Goal: Information Seeking & Learning: Compare options

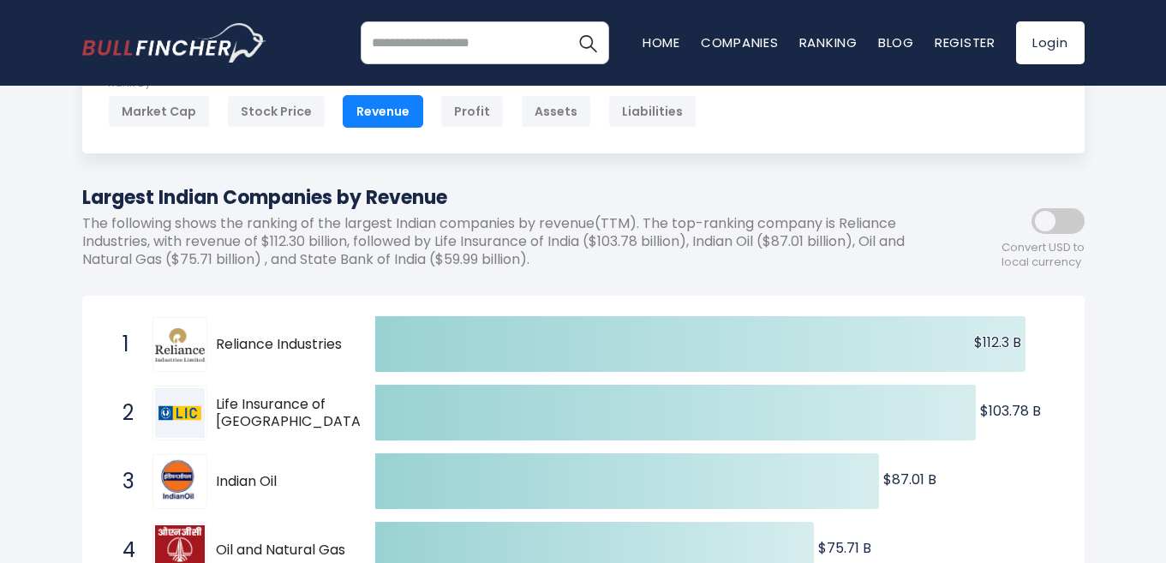
scroll to position [195, 0]
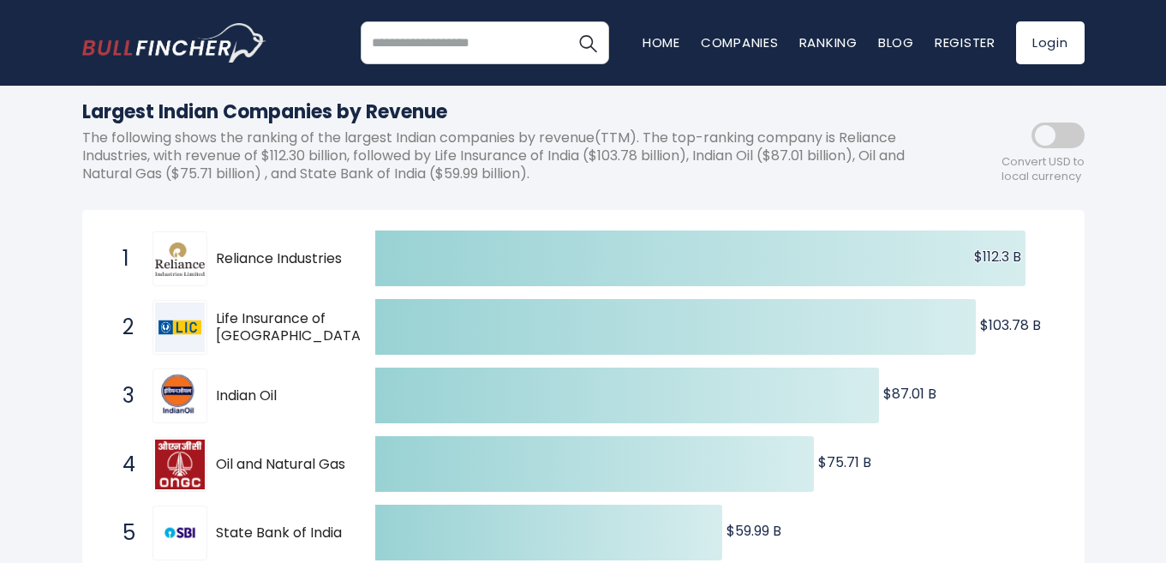
click at [1060, 131] on span at bounding box center [1058, 136] width 53 height 26
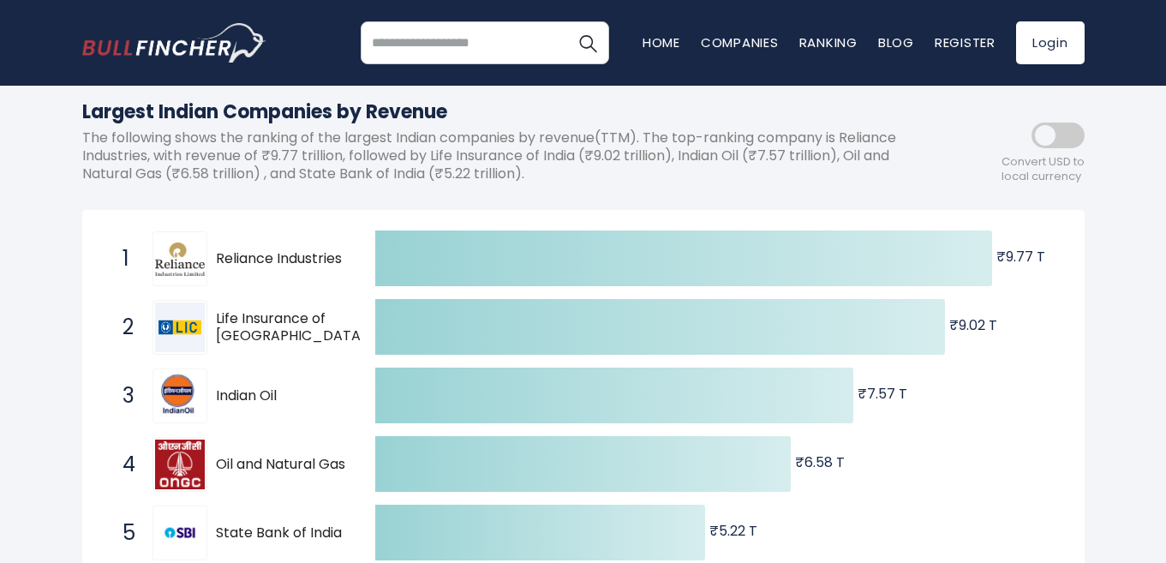
click at [1070, 142] on span at bounding box center [1058, 136] width 53 height 26
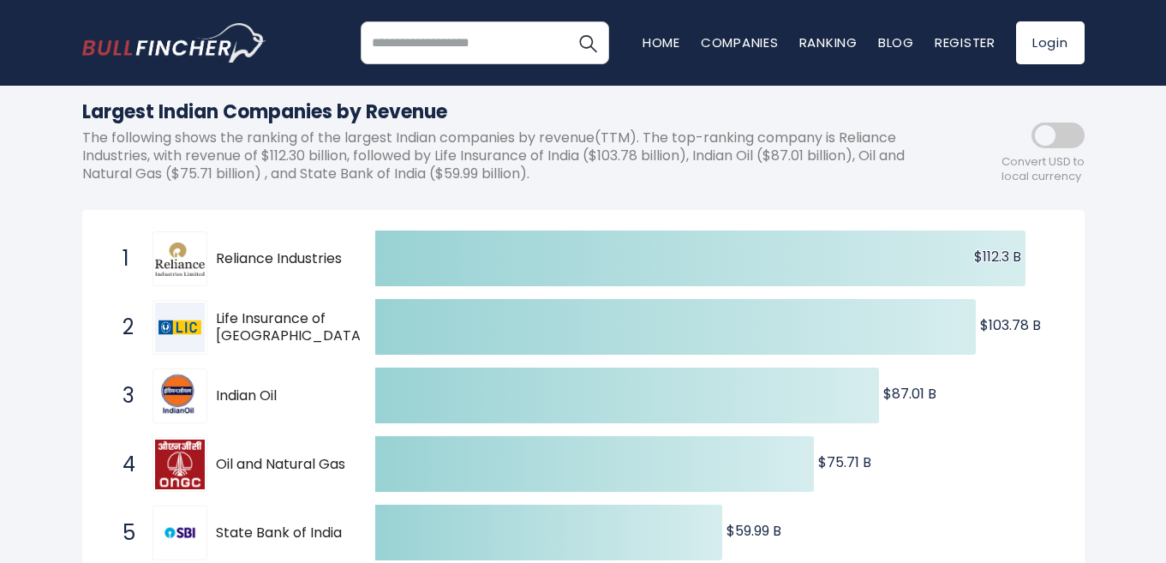
click at [1050, 148] on span at bounding box center [1058, 136] width 53 height 26
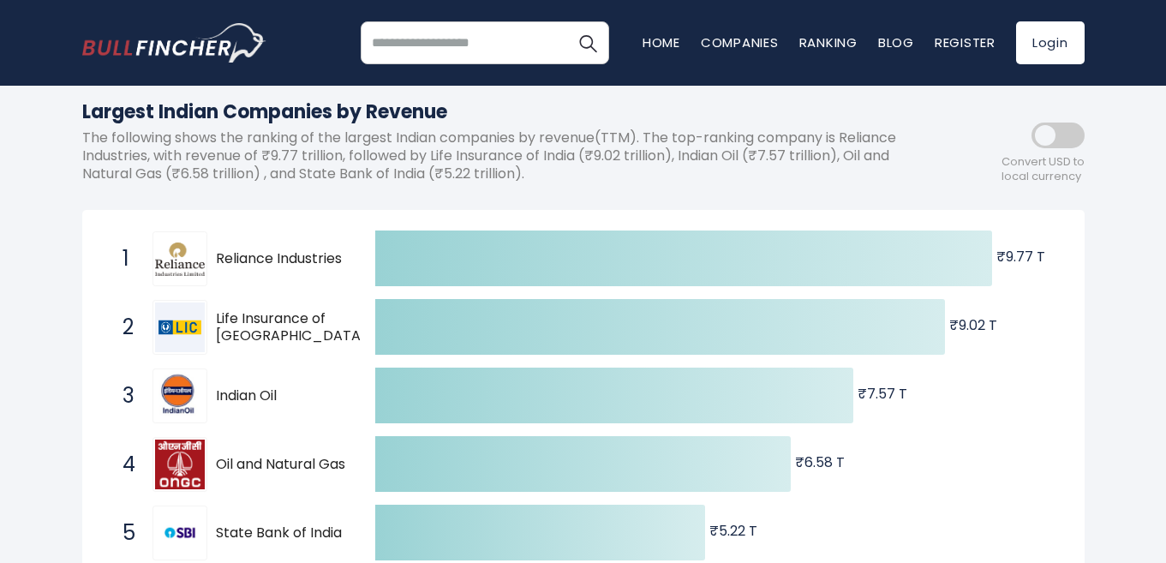
scroll to position [24, 0]
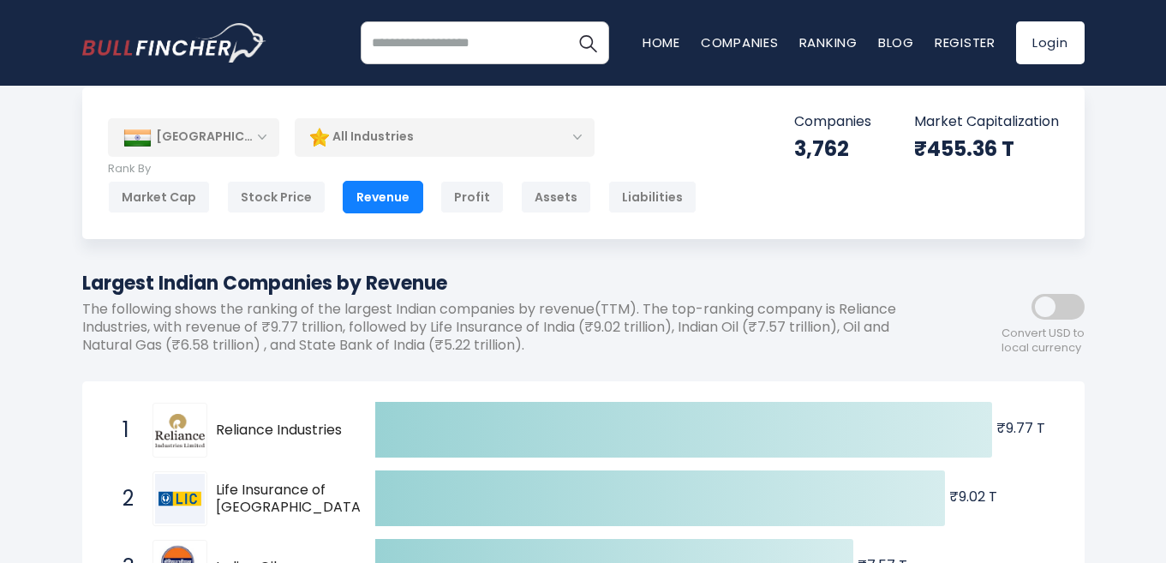
click at [1042, 307] on span at bounding box center [1058, 307] width 53 height 26
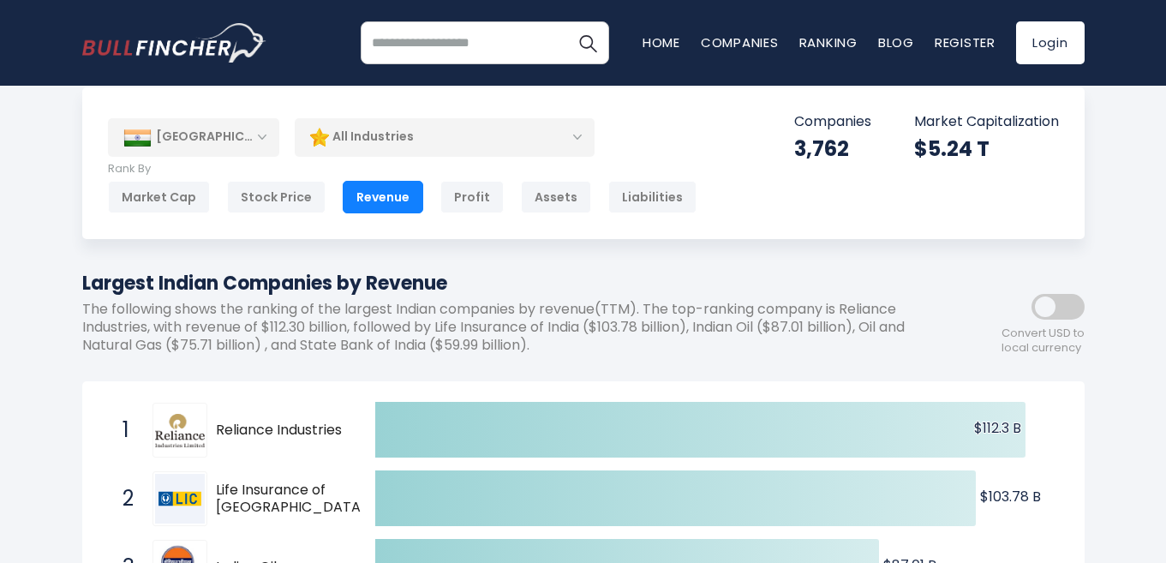
scroll to position [5, 0]
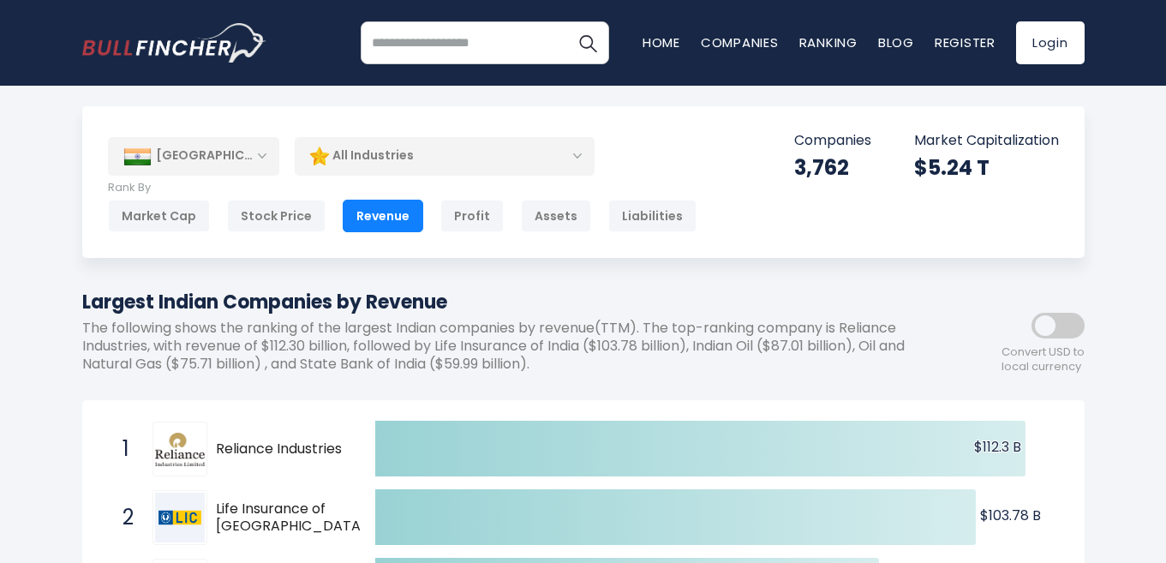
click at [266, 158] on div "[GEOGRAPHIC_DATA]" at bounding box center [193, 156] width 171 height 38
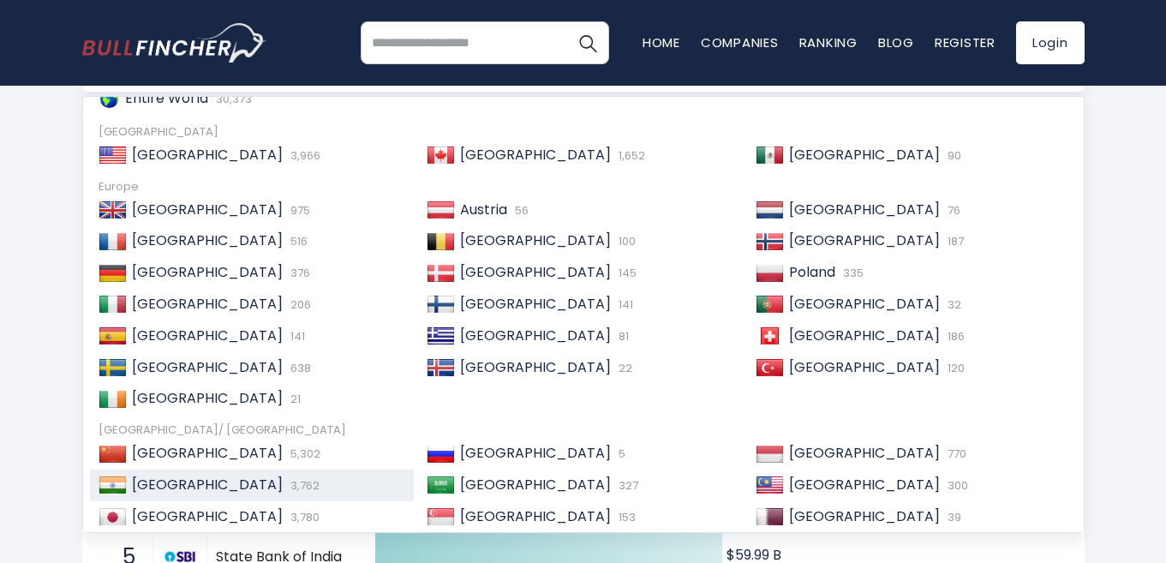
scroll to position [0, 0]
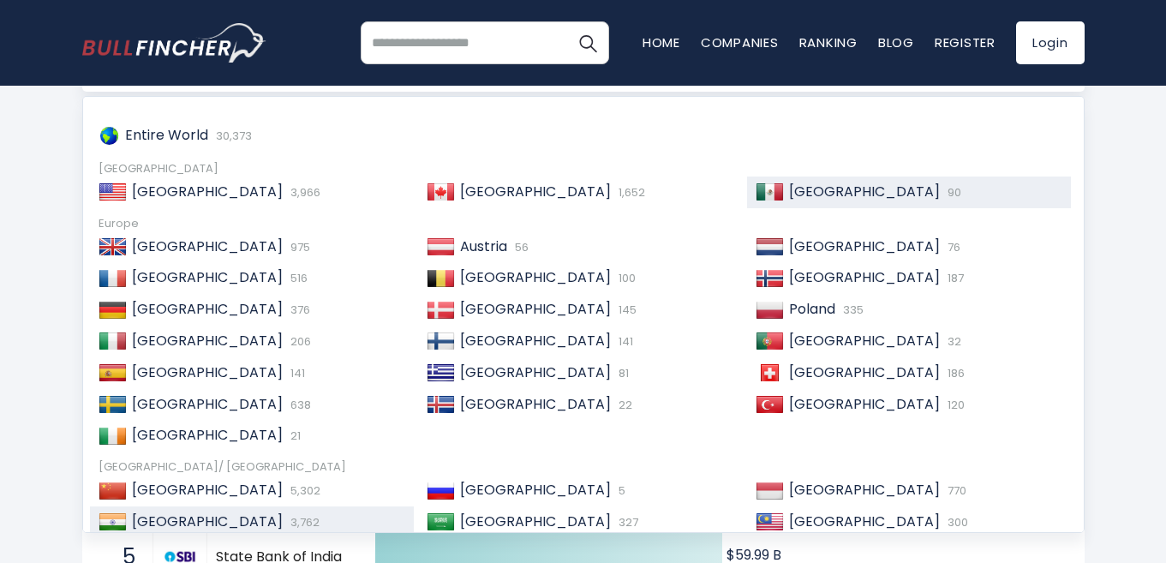
click at [793, 194] on span "[GEOGRAPHIC_DATA]" at bounding box center [864, 192] width 151 height 20
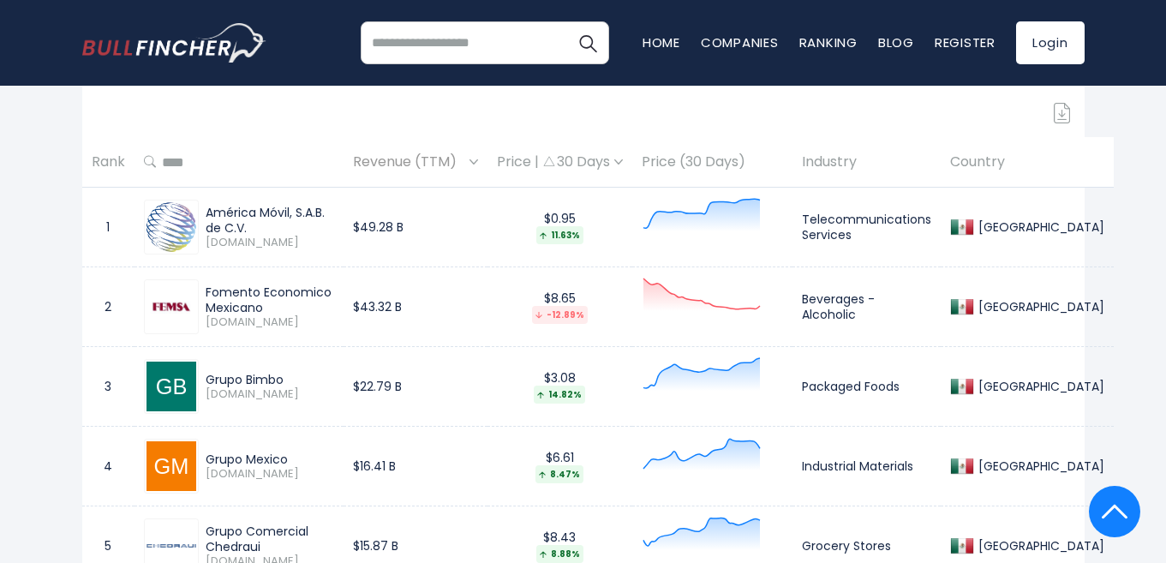
scroll to position [857, 0]
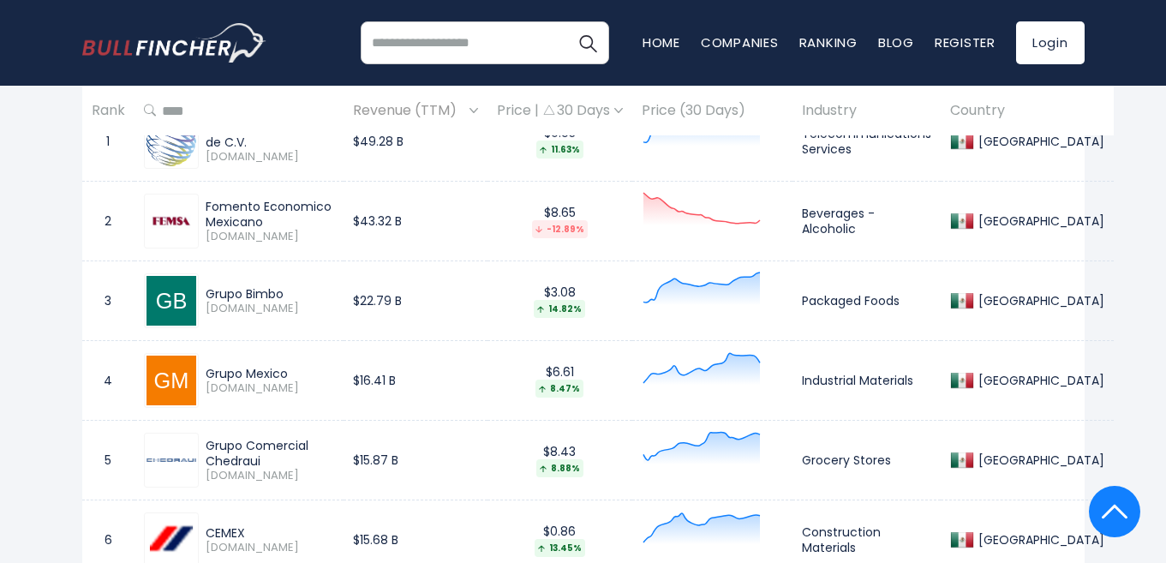
click at [265, 217] on div "Fomento Economico Mexicano" at bounding box center [270, 214] width 129 height 31
click at [233, 211] on div "Fomento Economico Mexicano" at bounding box center [270, 214] width 129 height 31
drag, startPoint x: 202, startPoint y: 203, endPoint x: 225, endPoint y: 209, distance: 23.9
click at [225, 209] on div "Fomento Economico Mexicano FEMSAUBD.MX" at bounding box center [266, 221] width 135 height 45
copy div "Fomento Economico Mexicano"
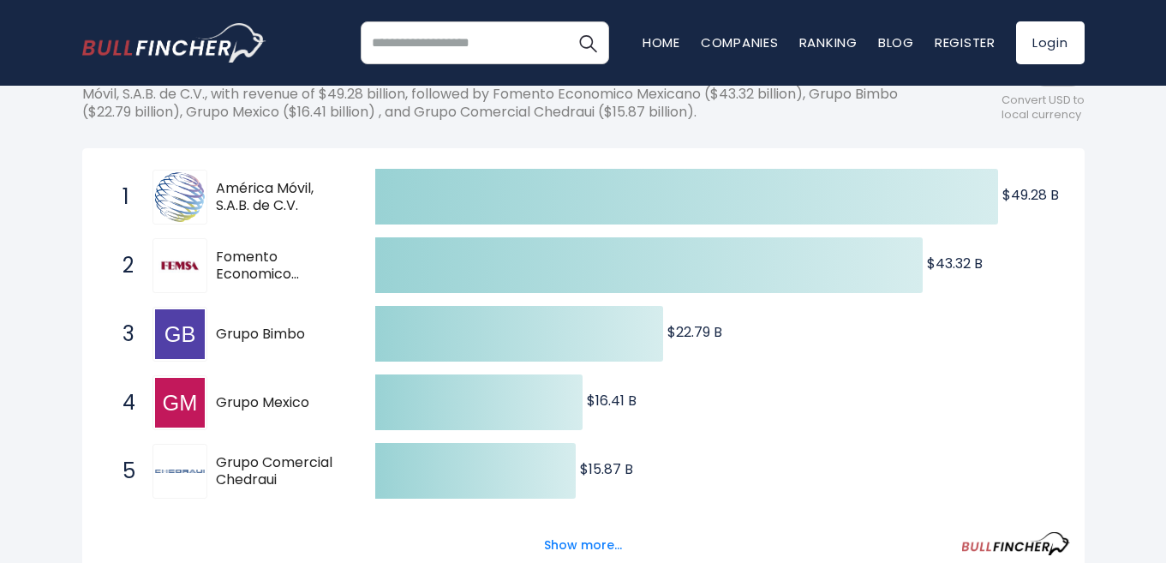
scroll to position [0, 0]
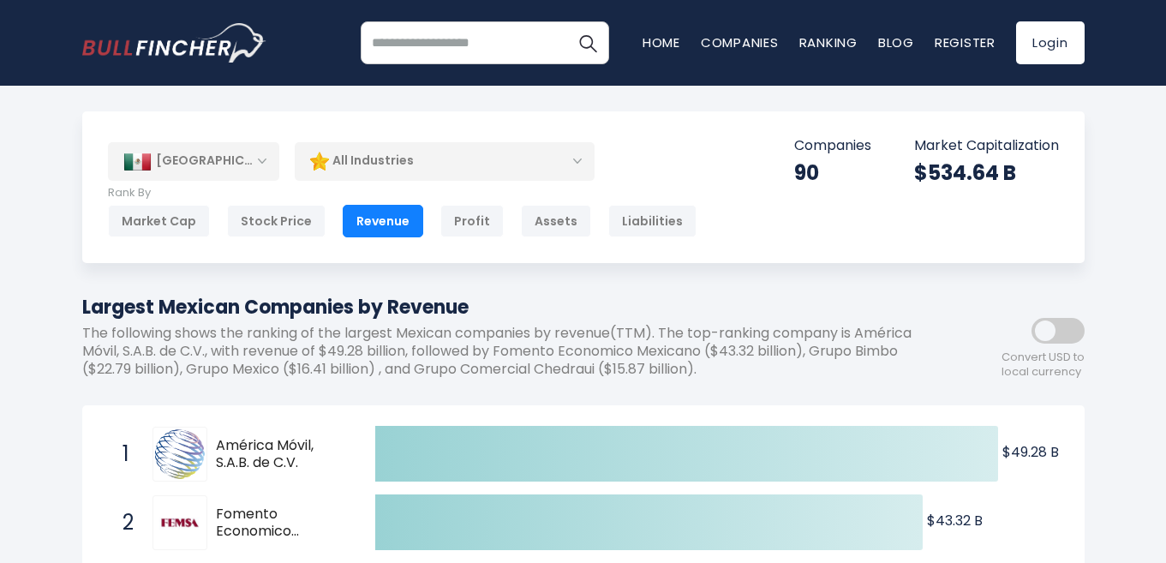
click at [247, 161] on div "[GEOGRAPHIC_DATA]" at bounding box center [193, 161] width 171 height 38
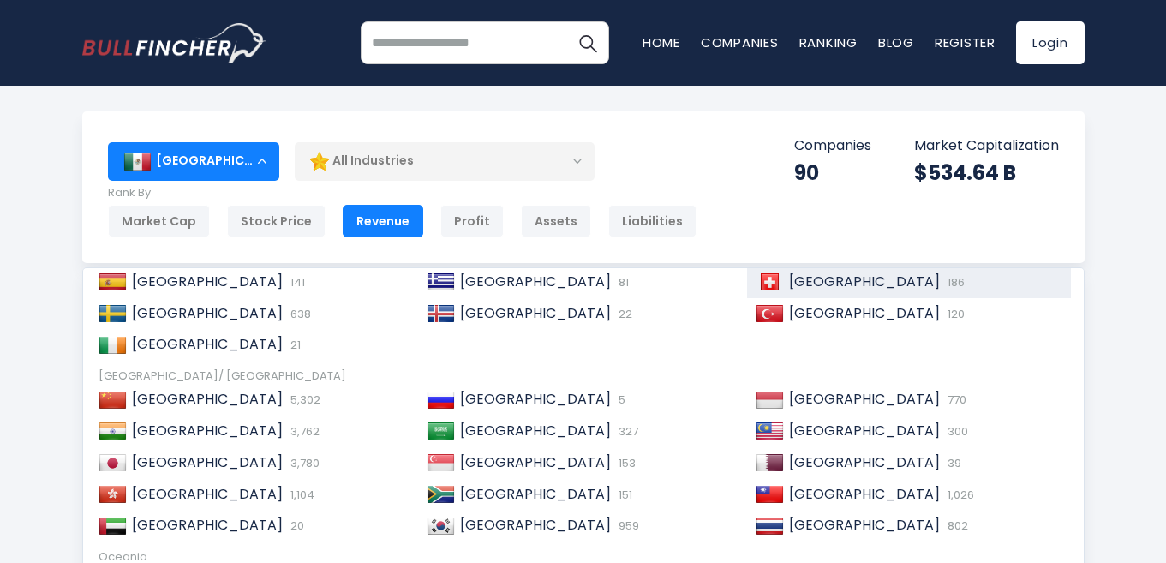
scroll to position [177, 0]
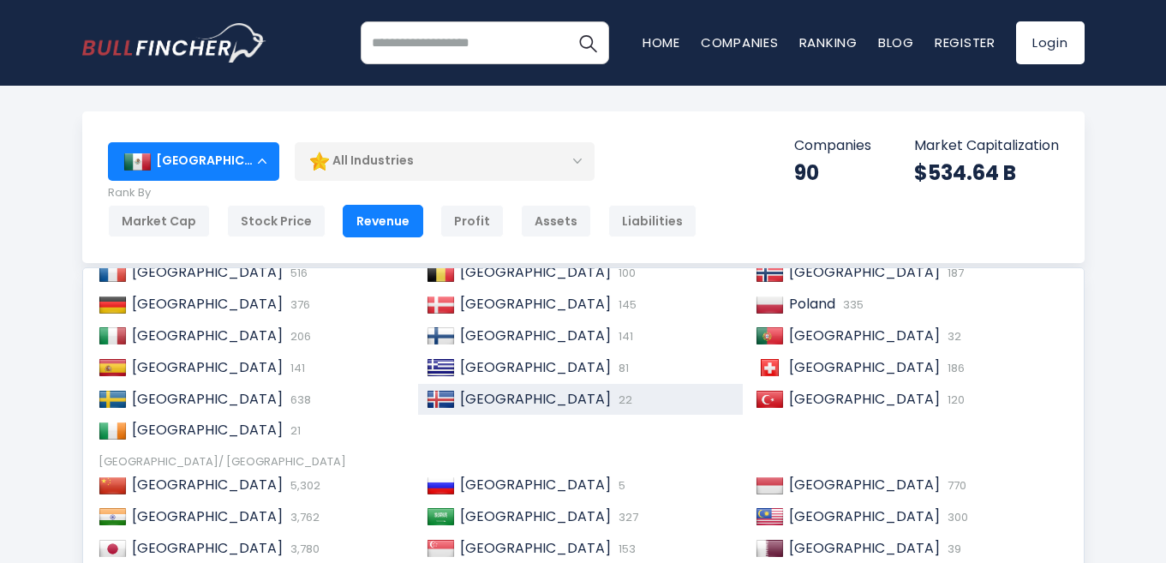
click at [474, 392] on span "[GEOGRAPHIC_DATA]" at bounding box center [535, 399] width 151 height 20
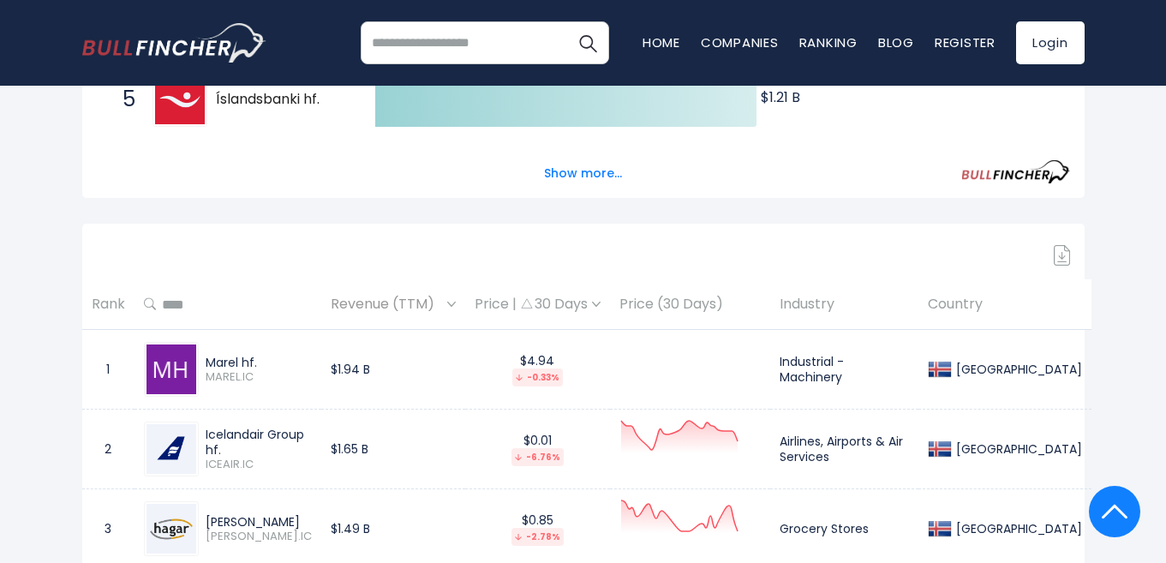
scroll to position [600, 0]
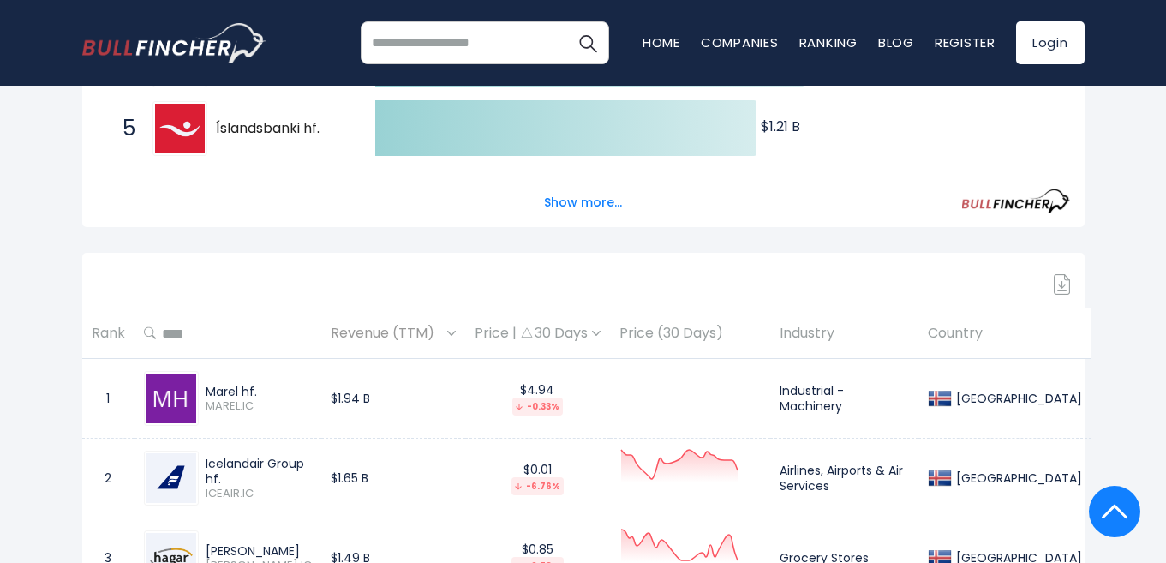
drag, startPoint x: 203, startPoint y: 390, endPoint x: 255, endPoint y: 390, distance: 52.3
click at [255, 390] on div "Marel hf. MAREL.IC" at bounding box center [255, 399] width 113 height 30
copy div "Marel hf."
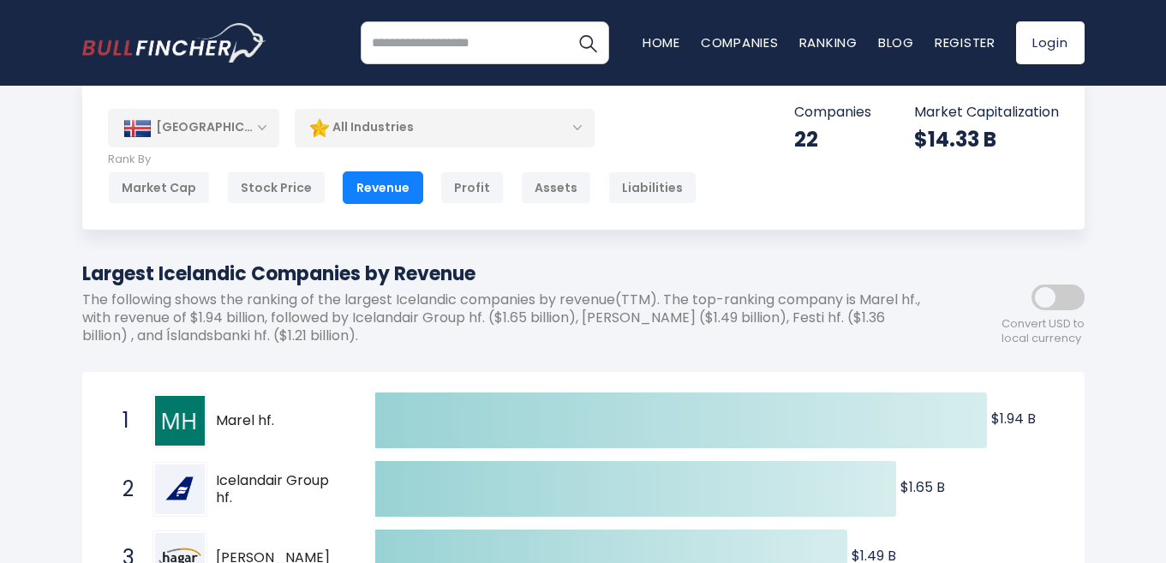
scroll to position [0, 0]
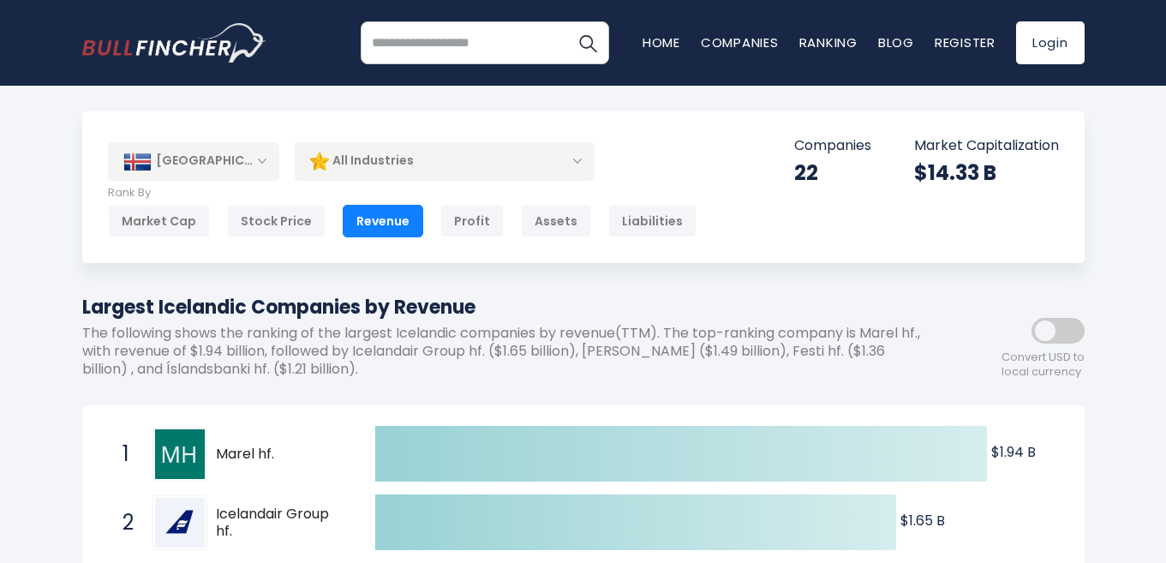
click at [265, 159] on div "[GEOGRAPHIC_DATA]" at bounding box center [193, 161] width 171 height 38
click at [257, 157] on div "[GEOGRAPHIC_DATA]" at bounding box center [193, 161] width 171 height 38
click at [253, 172] on div "[GEOGRAPHIC_DATA]" at bounding box center [193, 161] width 171 height 38
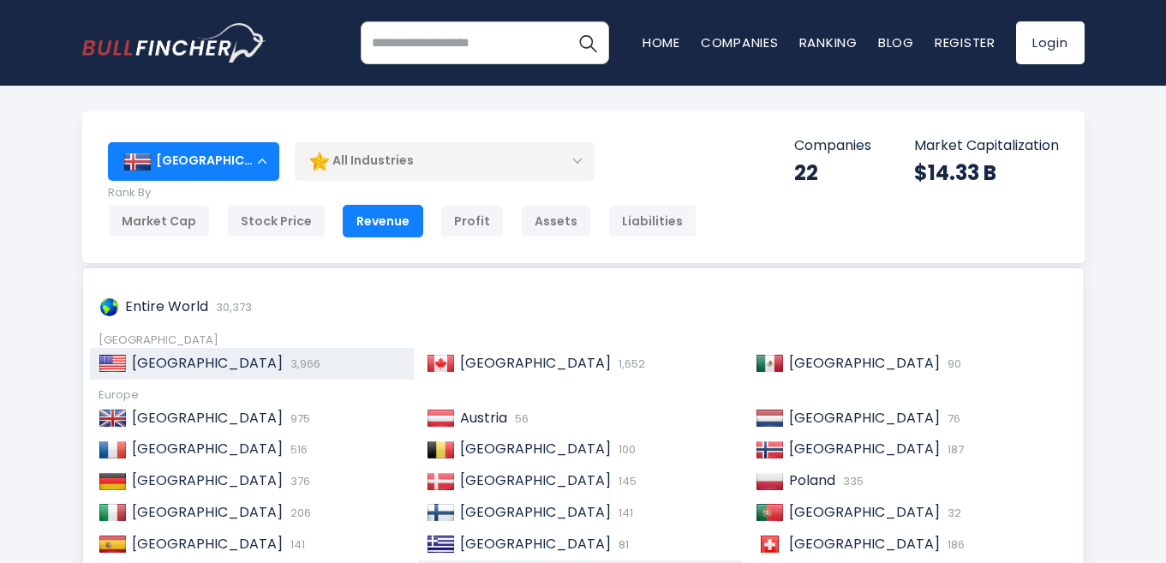
click at [212, 378] on div "United States 3,966" at bounding box center [252, 364] width 325 height 32
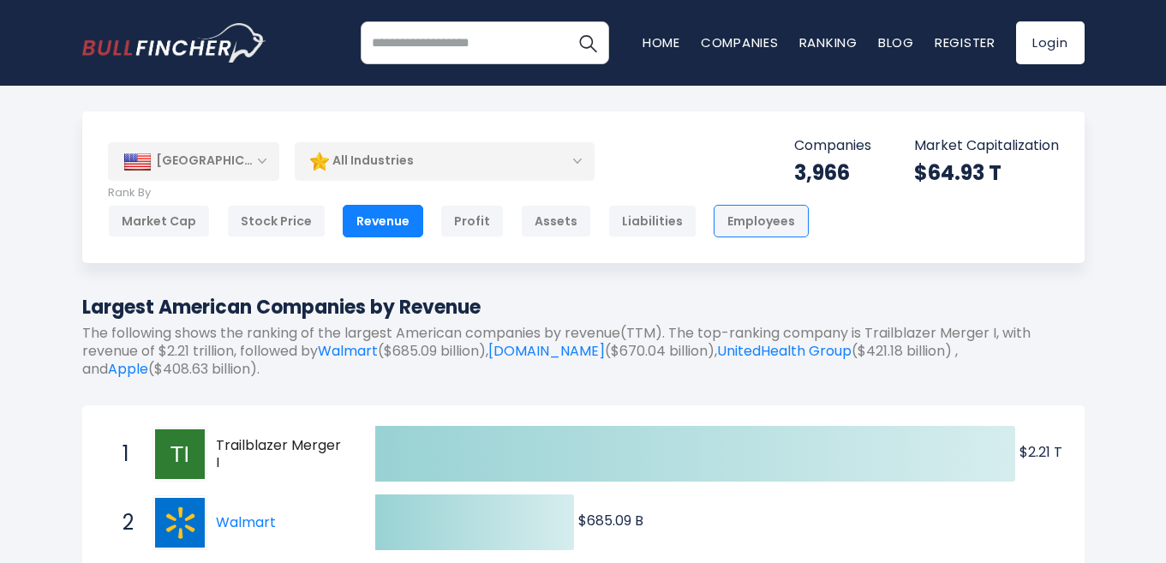
click at [731, 223] on div "Employees" at bounding box center [761, 221] width 95 height 33
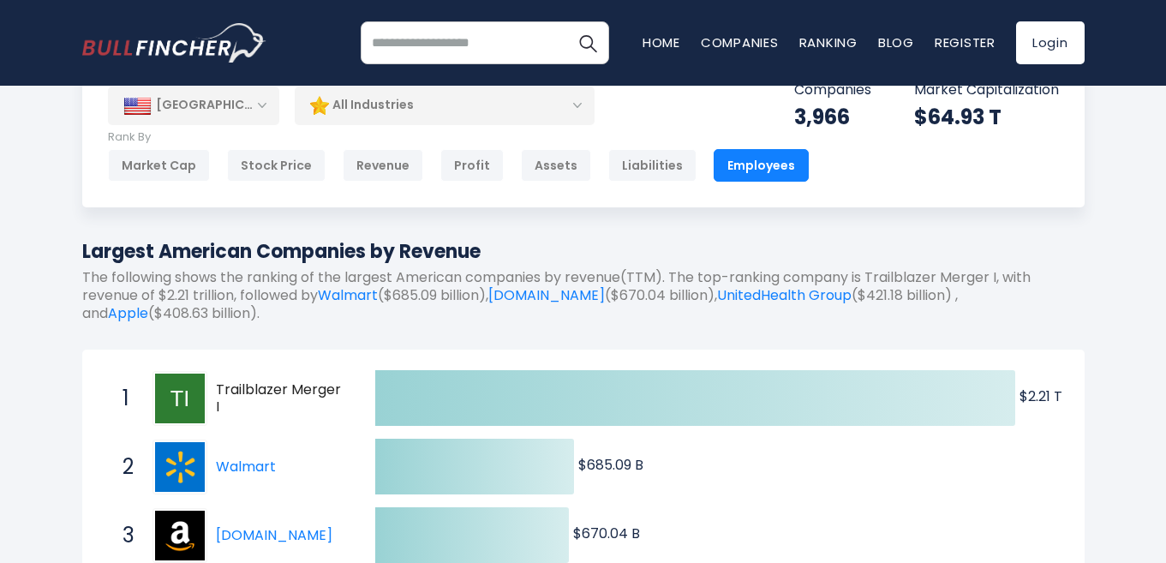
scroll to position [86, 0]
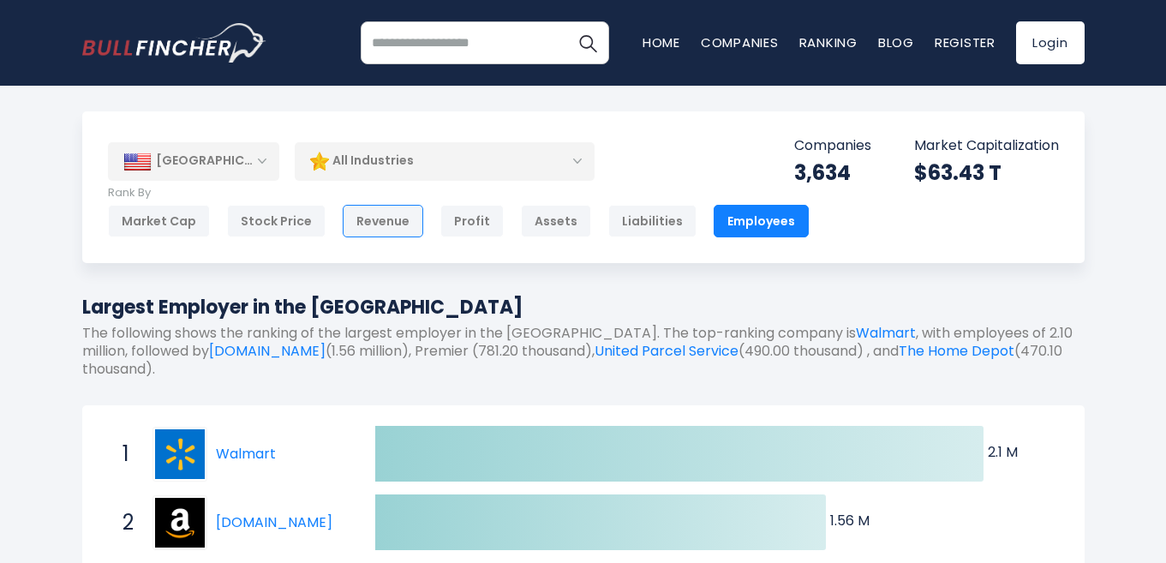
click at [380, 221] on div "Revenue" at bounding box center [383, 221] width 81 height 33
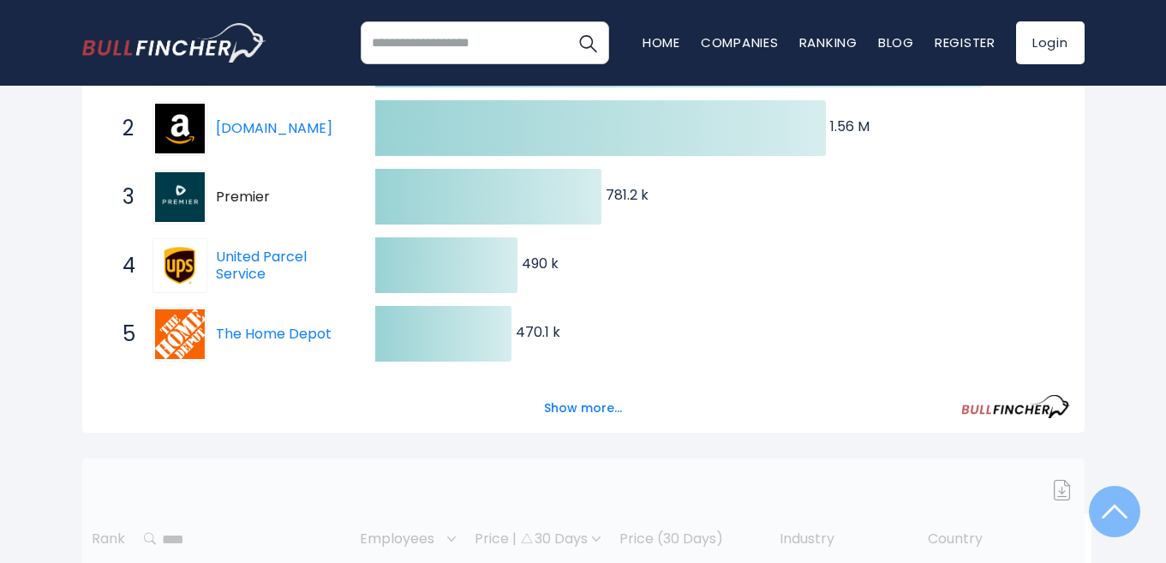
scroll to position [600, 0]
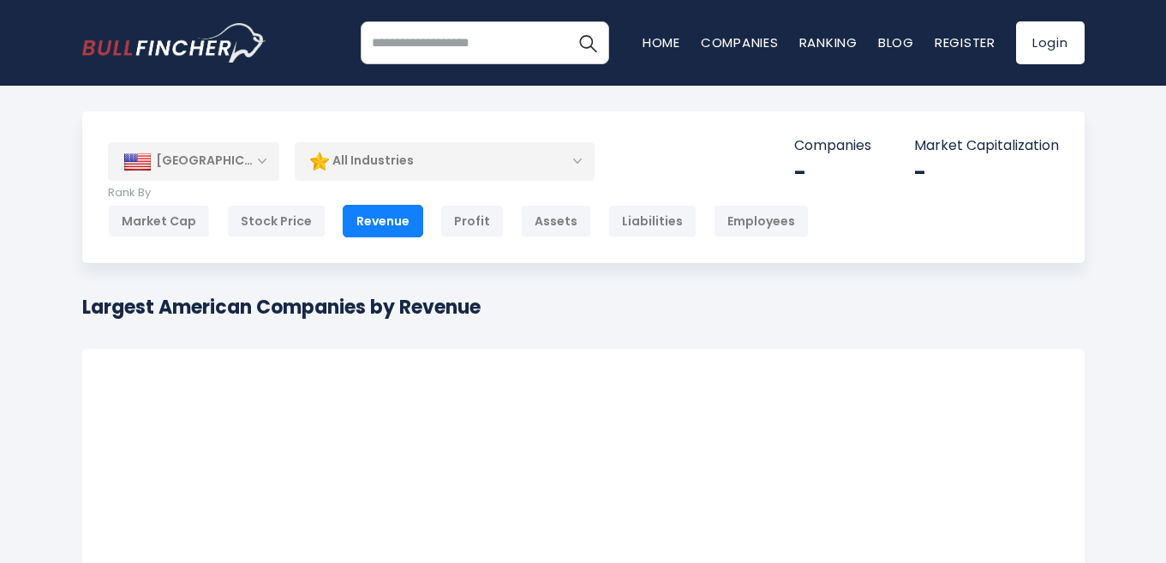
scroll to position [257, 0]
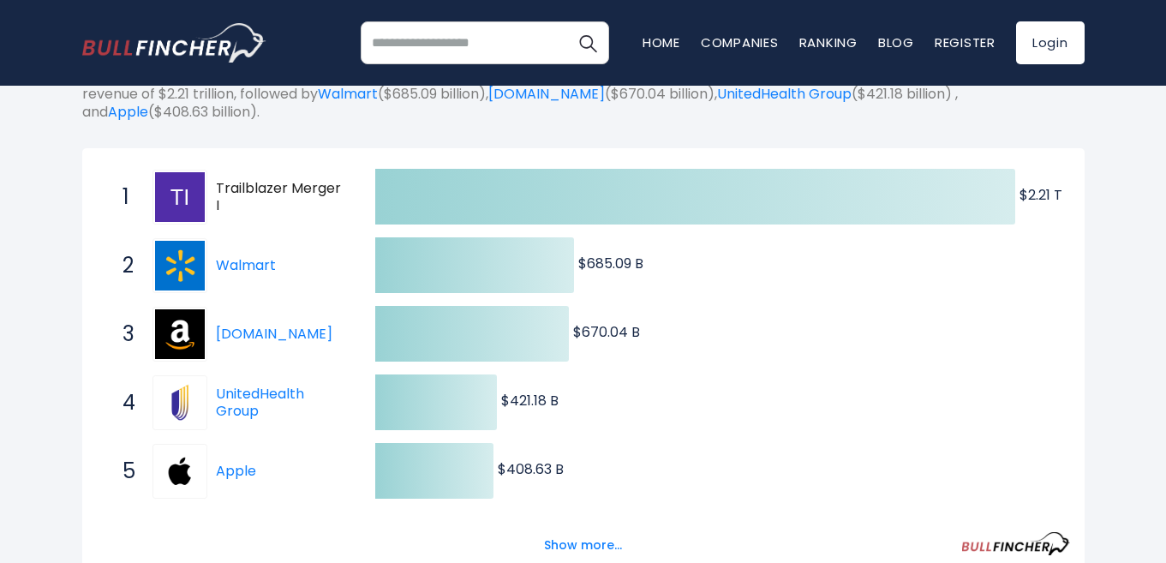
drag, startPoint x: 218, startPoint y: 194, endPoint x: 258, endPoint y: 198, distance: 39.6
click at [242, 198] on span "Trailblazer Merger I" at bounding box center [280, 198] width 129 height 36
click at [261, 198] on span "Trailblazer Merger I" at bounding box center [280, 198] width 129 height 36
click at [335, 194] on span "Trailblazer Merger I" at bounding box center [280, 198] width 129 height 36
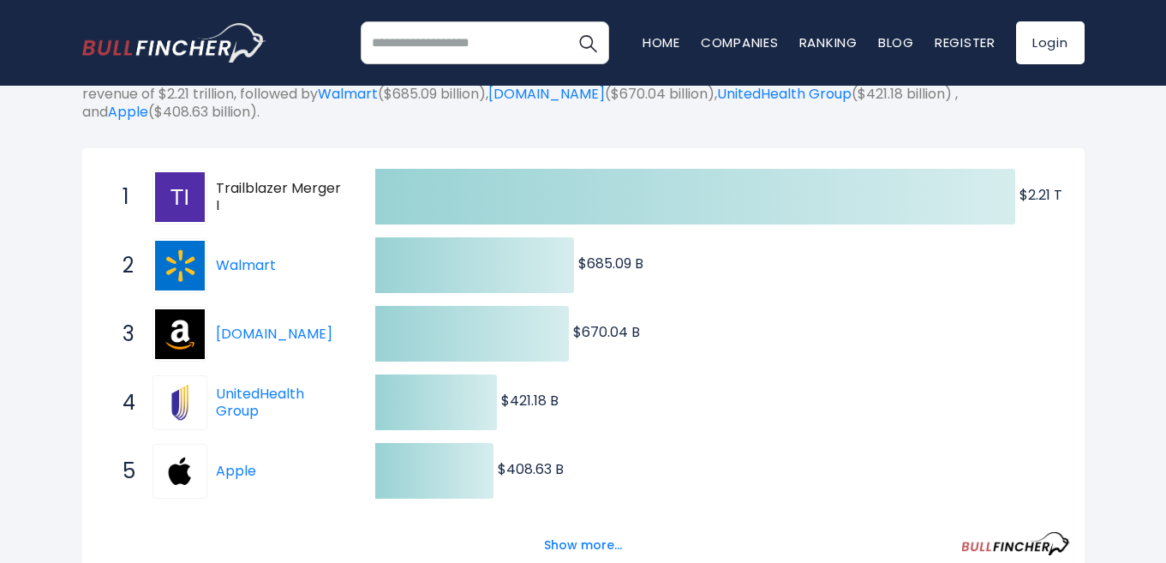
click at [335, 194] on span "Trailblazer Merger I" at bounding box center [280, 198] width 129 height 36
drag, startPoint x: 344, startPoint y: 195, endPoint x: 304, endPoint y: 200, distance: 39.7
click at [305, 200] on span "Trailblazer Merger I" at bounding box center [280, 198] width 129 height 36
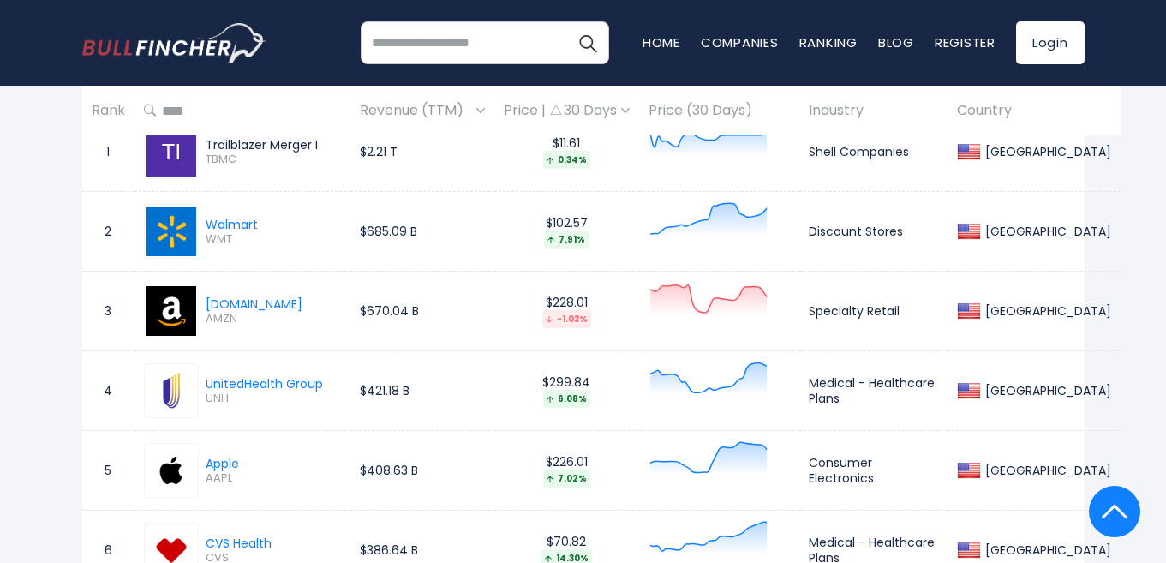
scroll to position [685, 0]
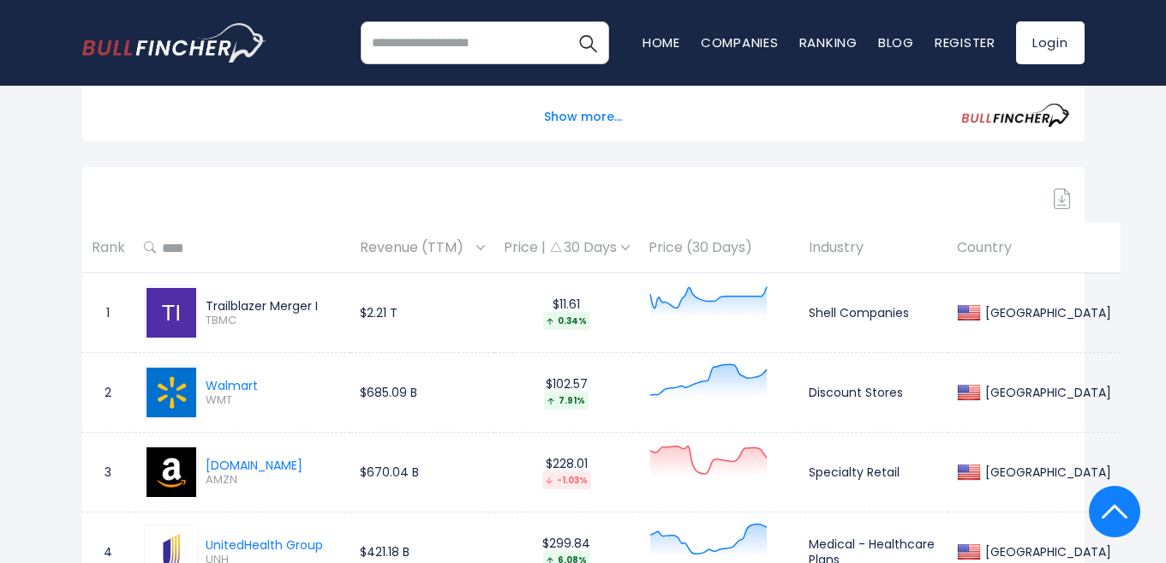
click at [517, 249] on div "Price | 30 Days" at bounding box center [567, 248] width 126 height 18
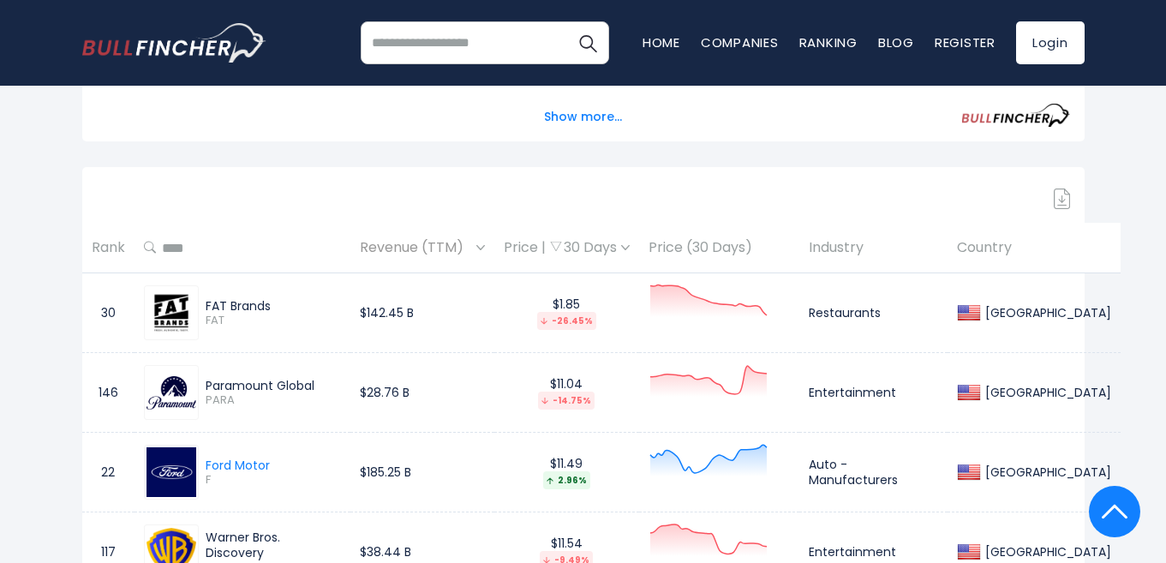
click at [517, 249] on div "Price | 30 Days" at bounding box center [567, 248] width 126 height 18
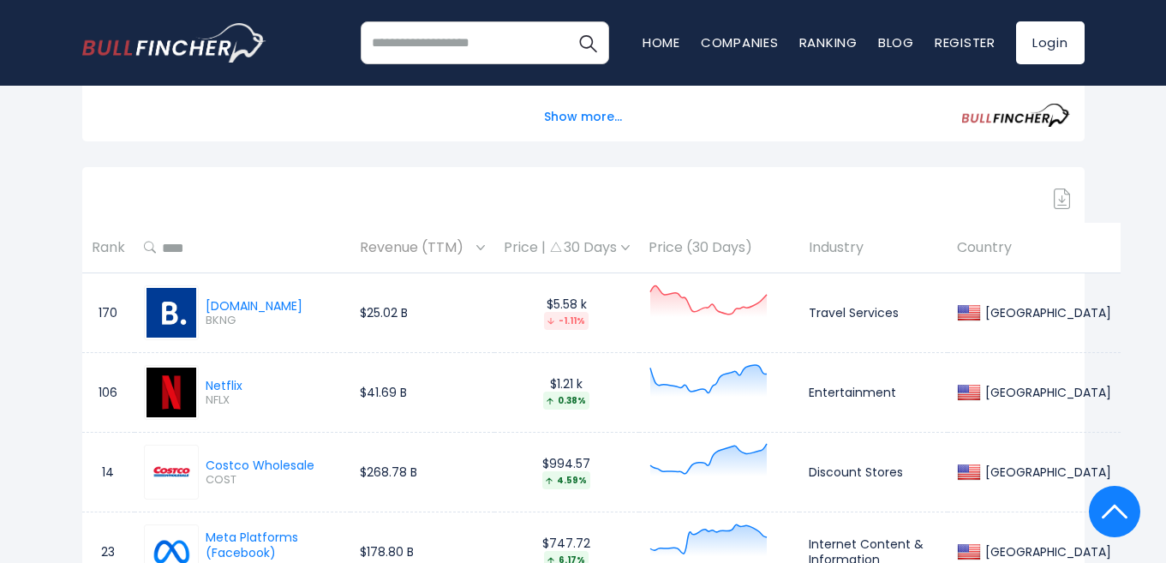
click at [104, 248] on th "Rank" at bounding box center [108, 248] width 52 height 51
click at [401, 244] on span "Revenue (TTM)" at bounding box center [416, 248] width 112 height 27
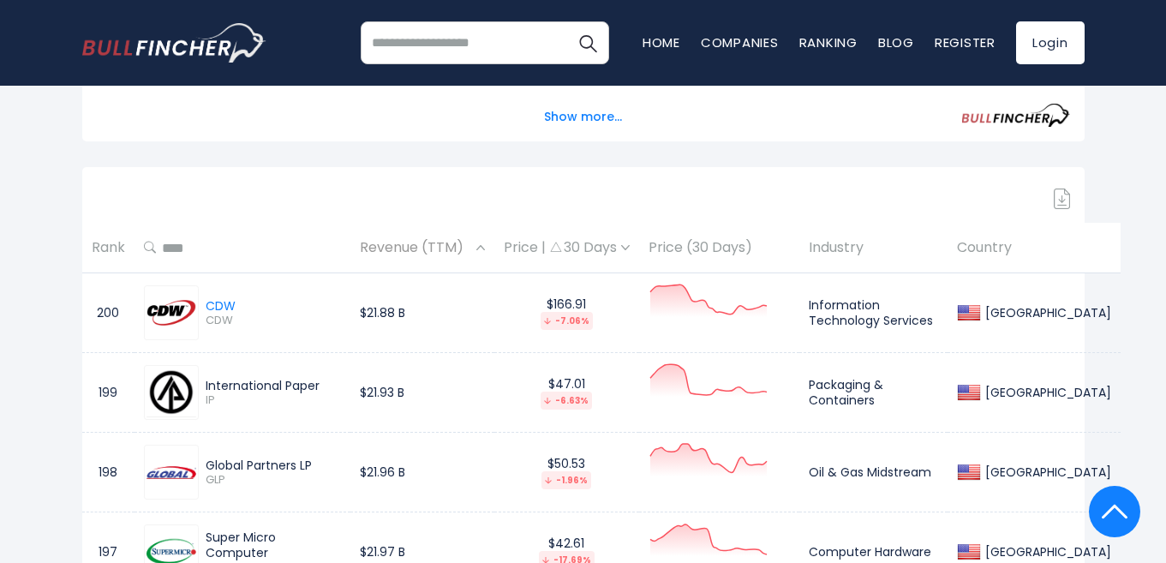
click at [401, 244] on span "Revenue (TTM)" at bounding box center [416, 248] width 112 height 27
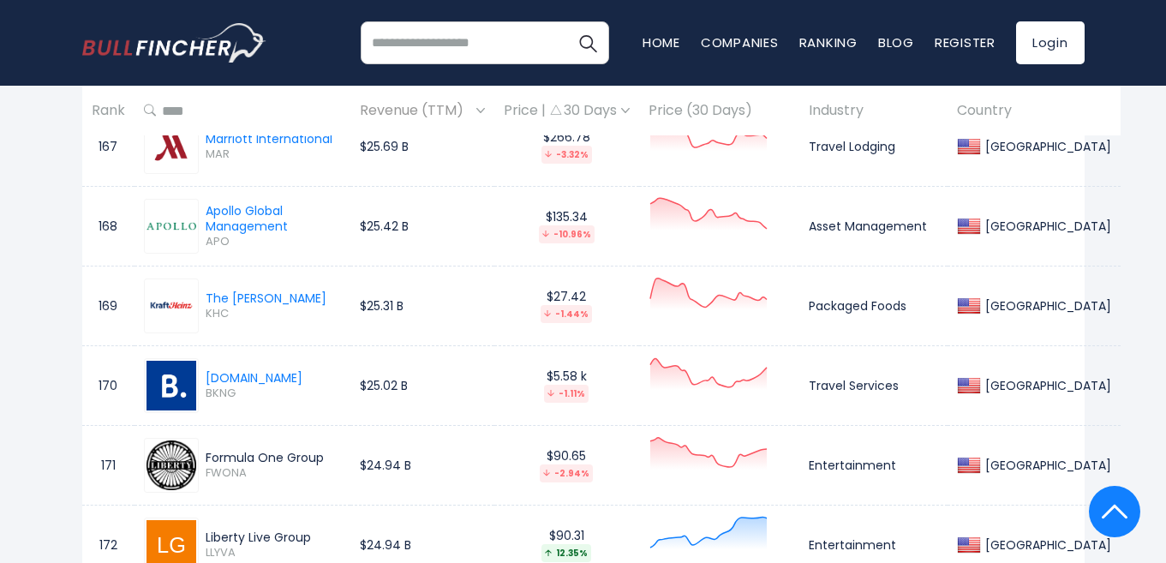
scroll to position [14051, 0]
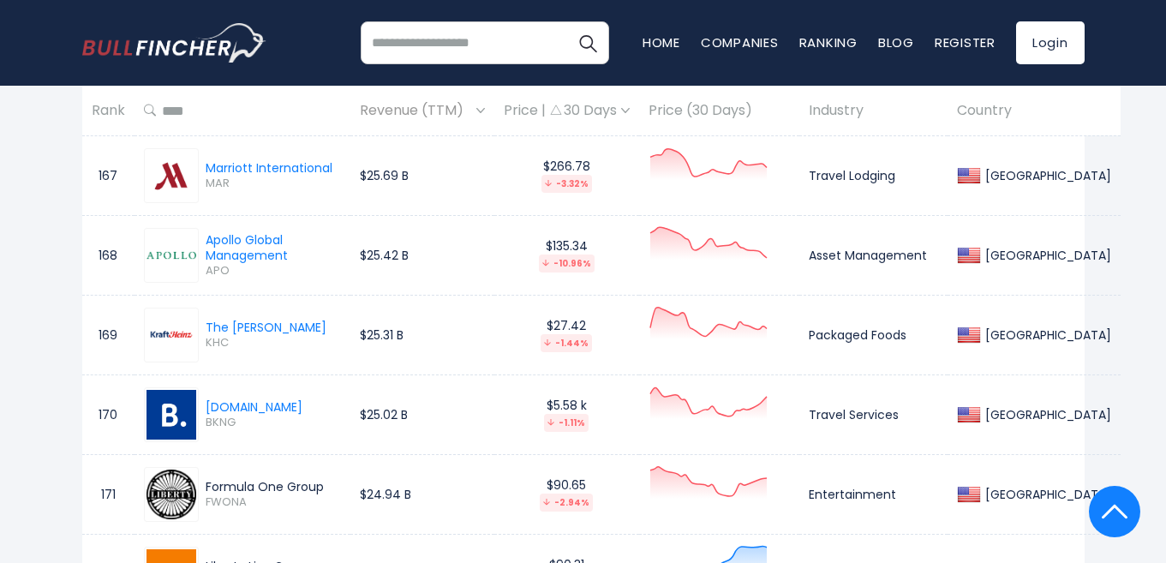
click at [290, 406] on div "Booking.com BKNG" at bounding box center [242, 414] width 197 height 55
drag, startPoint x: 290, startPoint y: 406, endPoint x: 212, endPoint y: 416, distance: 78.6
click at [212, 416] on div "Booking.com BKNG" at bounding box center [242, 414] width 197 height 55
click at [284, 403] on div "Booking.com BKNG" at bounding box center [242, 414] width 197 height 55
drag, startPoint x: 284, startPoint y: 403, endPoint x: 227, endPoint y: 411, distance: 58.0
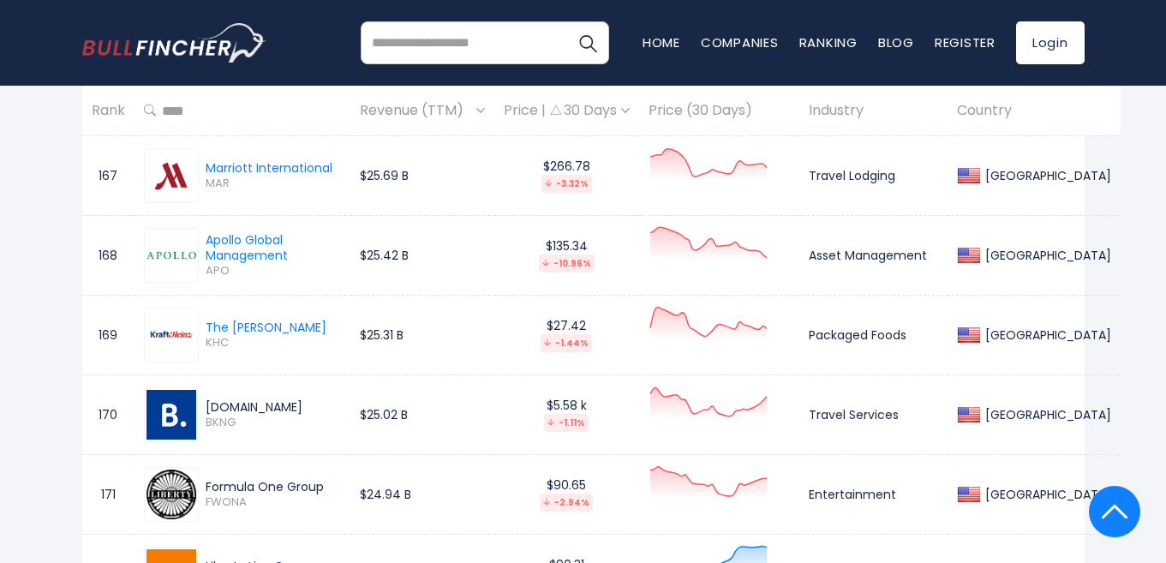
click at [227, 411] on div "Booking.com BKNG" at bounding box center [242, 414] width 197 height 55
copy div "Booking.com"
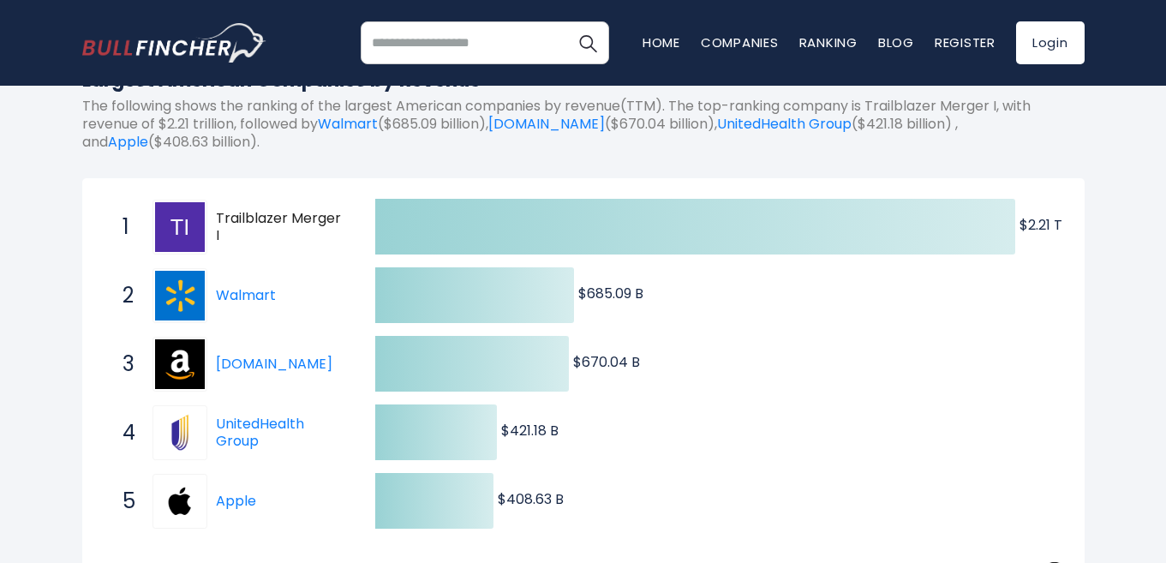
scroll to position [257, 0]
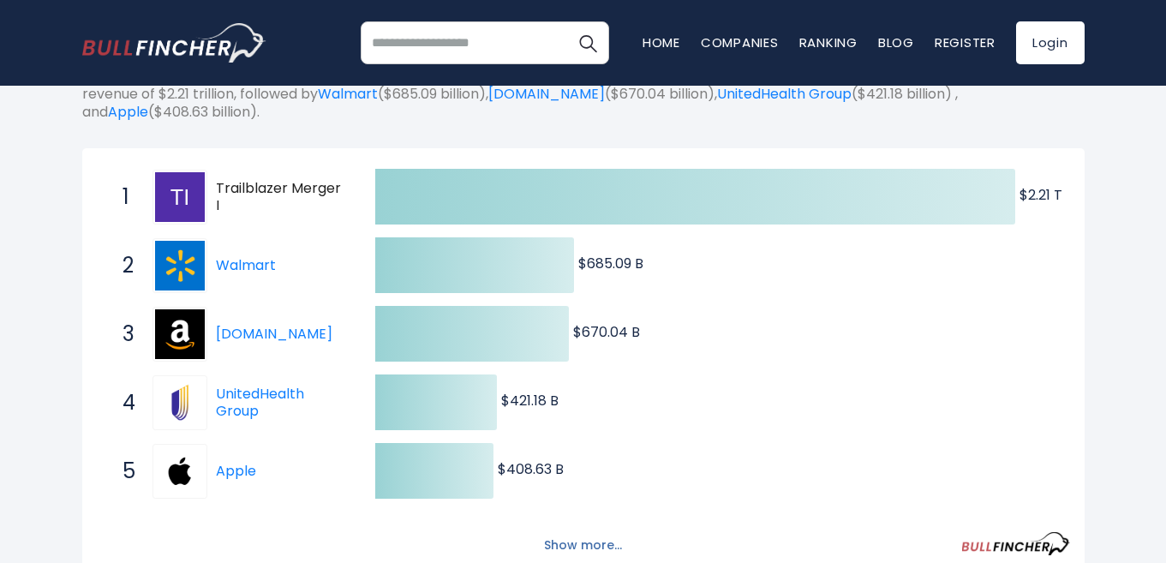
click at [574, 538] on button "Show more..." at bounding box center [583, 545] width 99 height 28
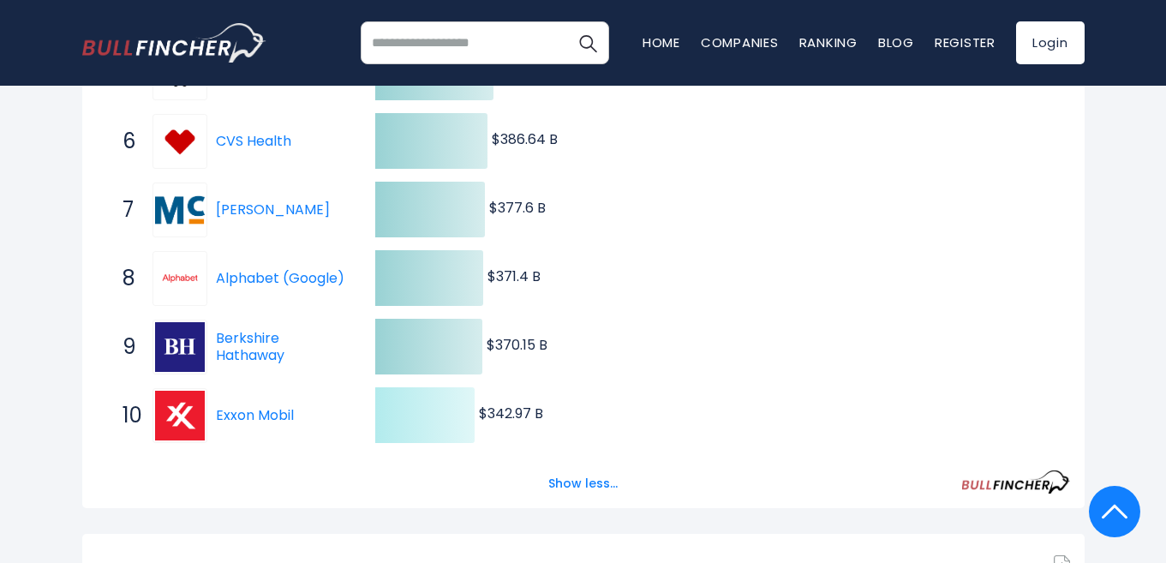
scroll to position [685, 0]
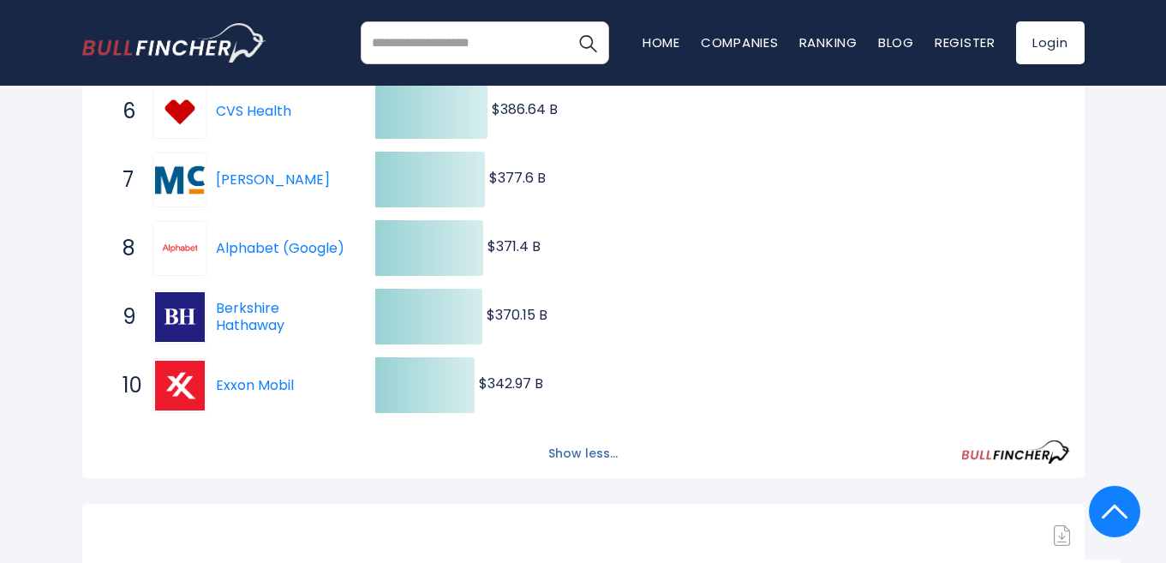
click at [556, 453] on button "Show less..." at bounding box center [583, 454] width 90 height 28
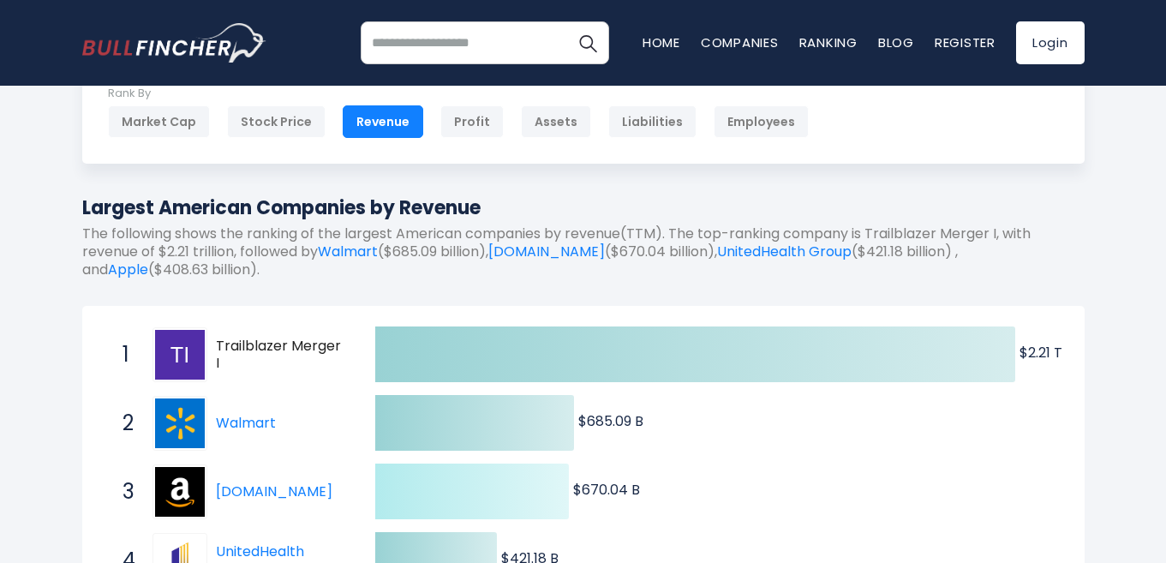
scroll to position [0, 0]
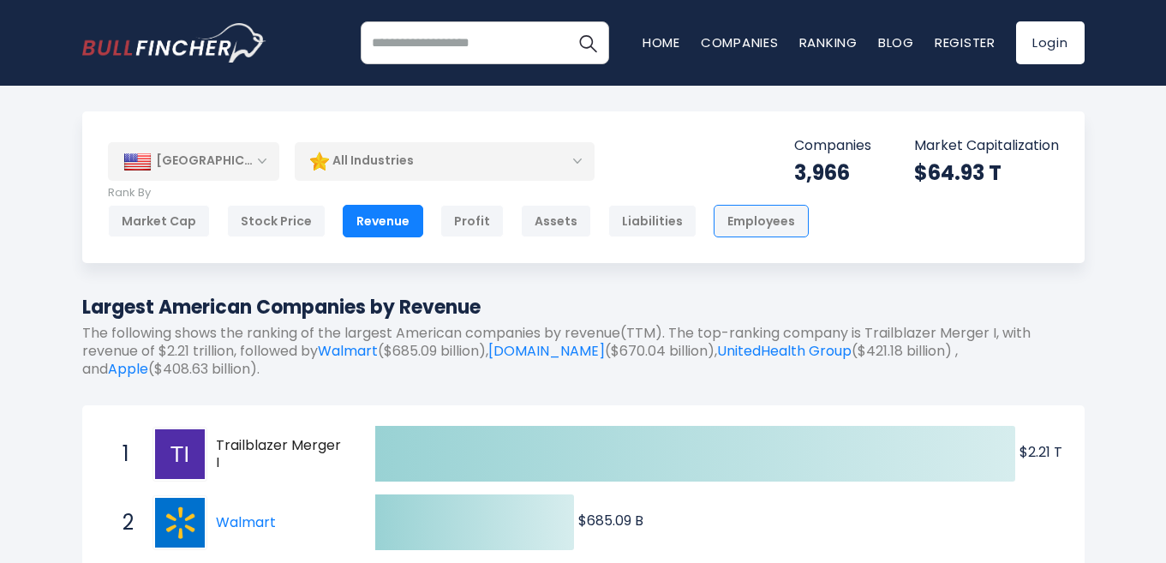
click at [742, 224] on div "Employees" at bounding box center [761, 221] width 95 height 33
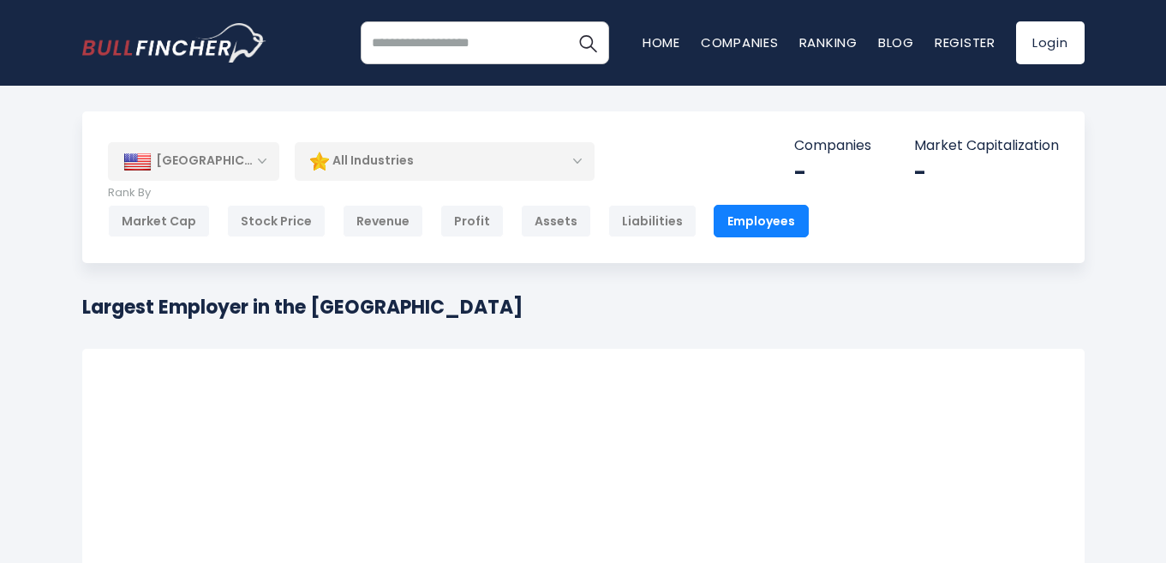
click at [272, 166] on div "[GEOGRAPHIC_DATA]" at bounding box center [193, 161] width 171 height 38
click at [260, 163] on div "[GEOGRAPHIC_DATA]" at bounding box center [193, 161] width 171 height 38
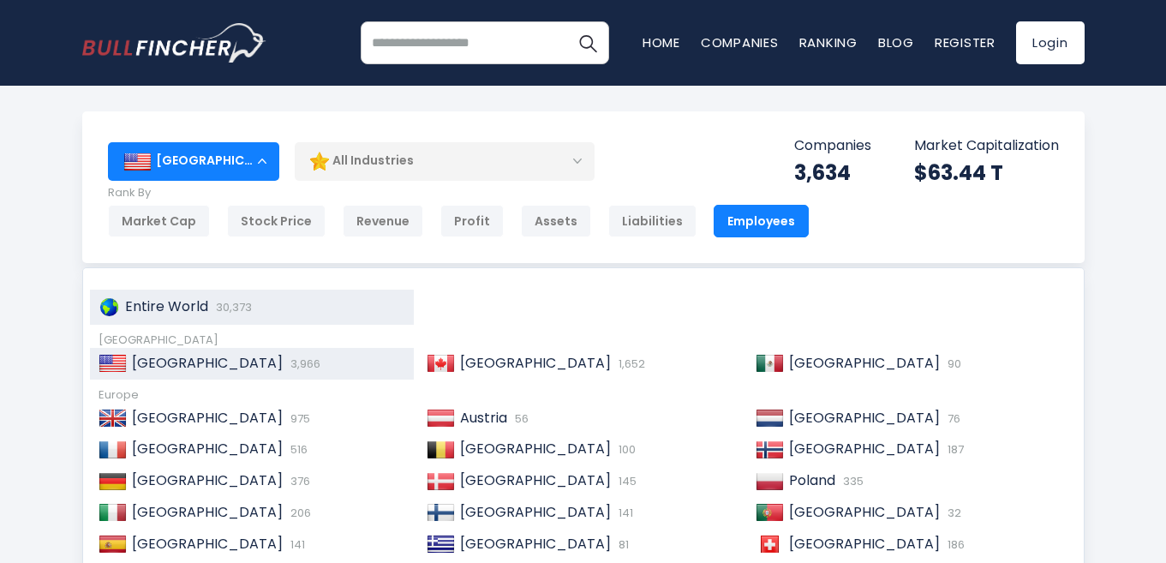
click at [188, 300] on span "Entire World" at bounding box center [166, 306] width 83 height 20
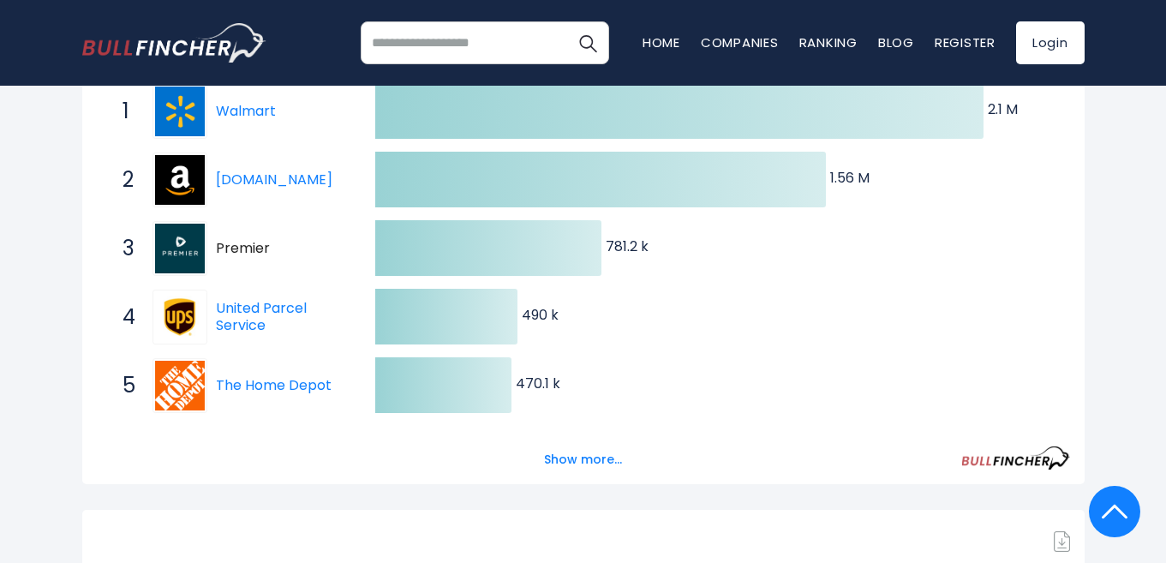
scroll to position [257, 0]
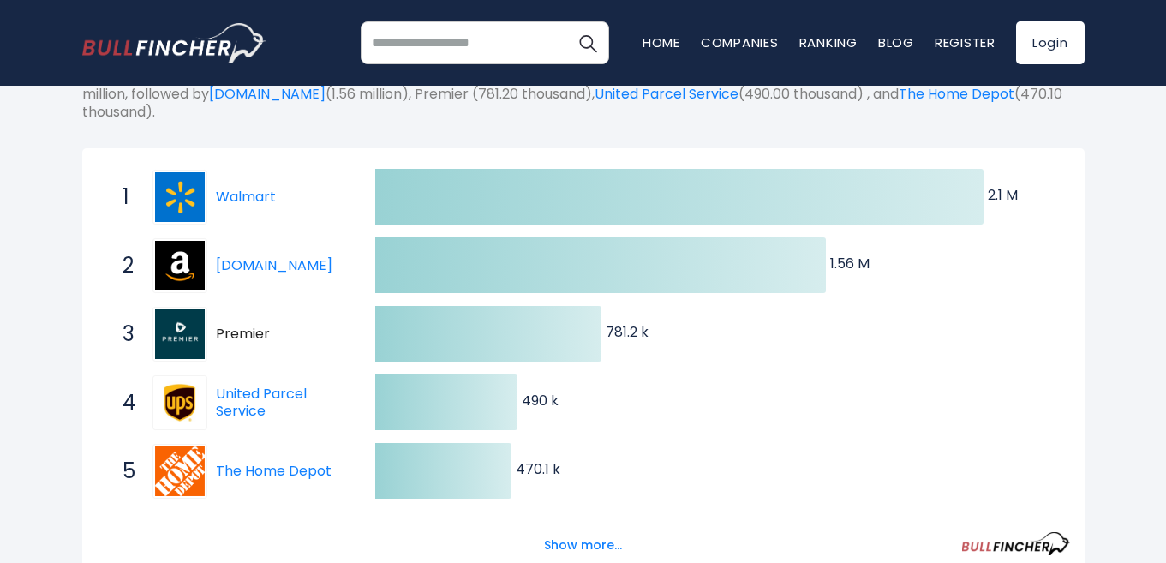
drag, startPoint x: 268, startPoint y: 331, endPoint x: 236, endPoint y: 335, distance: 32.8
click at [236, 335] on span "Premier" at bounding box center [280, 335] width 129 height 18
click at [234, 335] on span "Premier" at bounding box center [280, 335] width 129 height 18
drag, startPoint x: 215, startPoint y: 334, endPoint x: 255, endPoint y: 339, distance: 40.6
click at [255, 339] on span "Premier" at bounding box center [280, 335] width 129 height 18
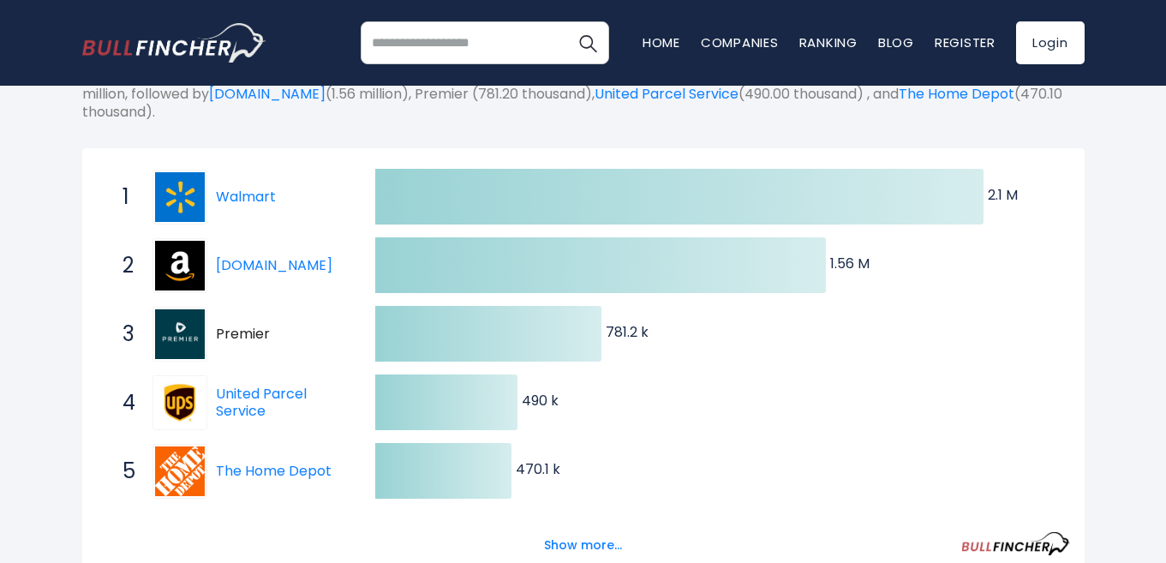
click at [262, 337] on span "Premier" at bounding box center [280, 335] width 129 height 18
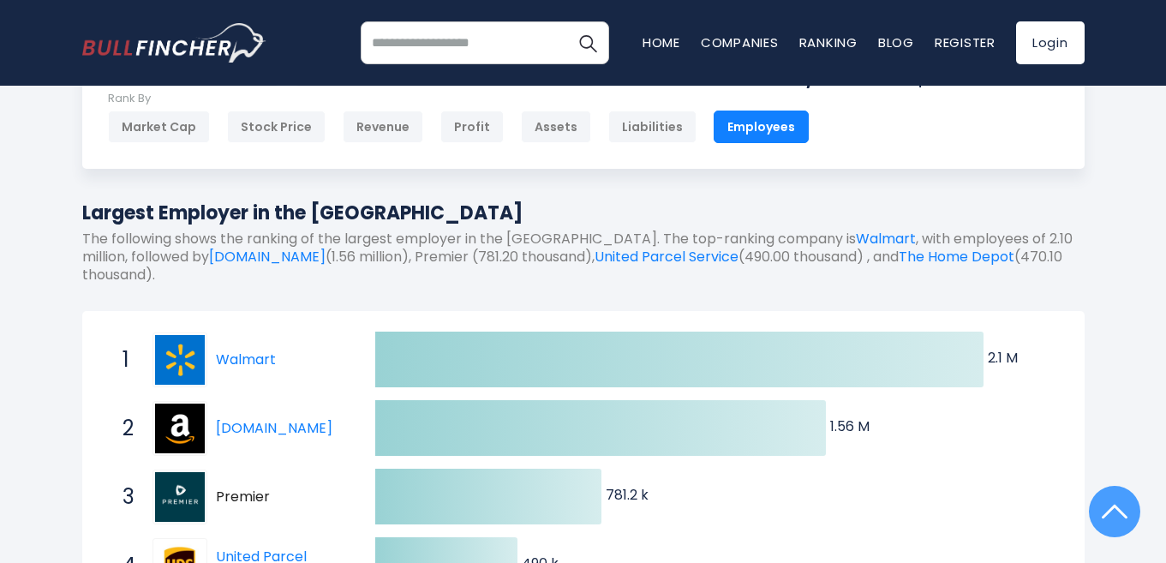
scroll to position [0, 0]
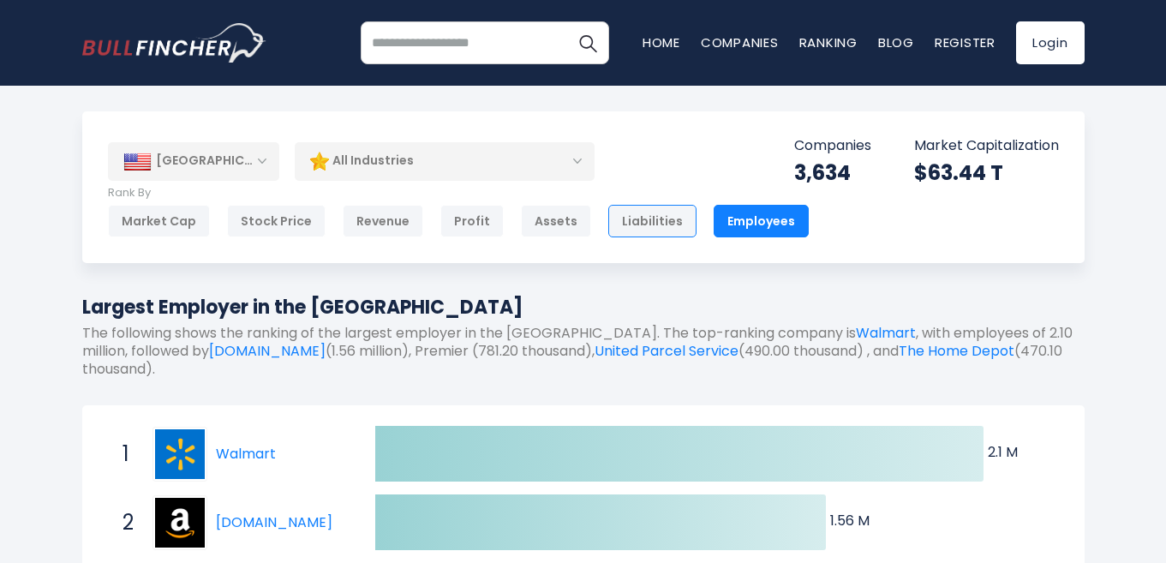
click at [631, 215] on div "Liabilities" at bounding box center [652, 221] width 88 height 33
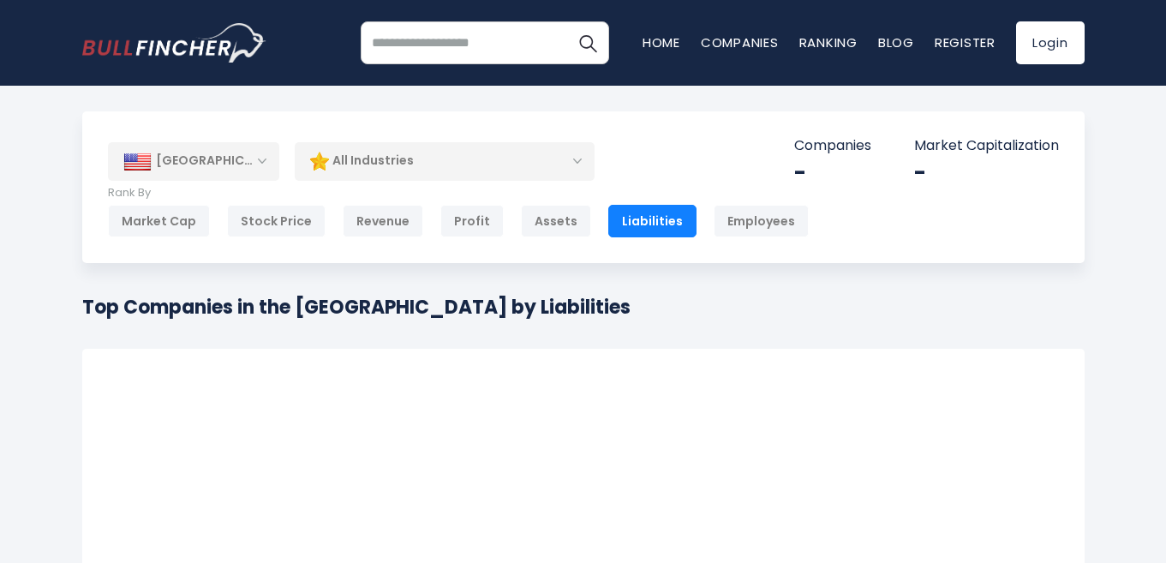
click at [248, 161] on div "[GEOGRAPHIC_DATA]" at bounding box center [193, 161] width 171 height 38
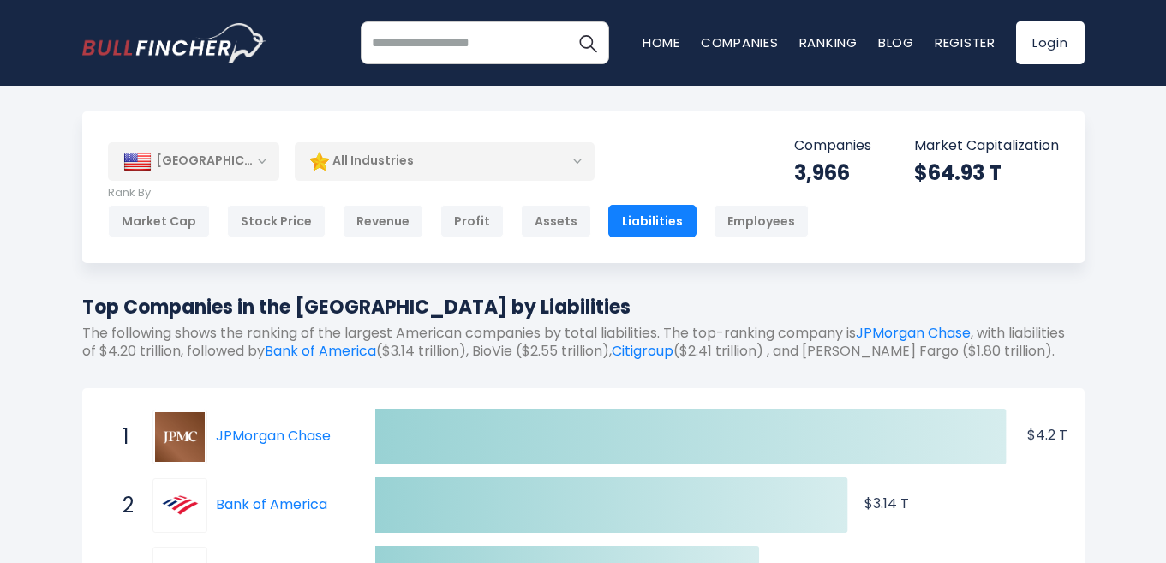
click at [256, 164] on div "[GEOGRAPHIC_DATA]" at bounding box center [193, 161] width 171 height 38
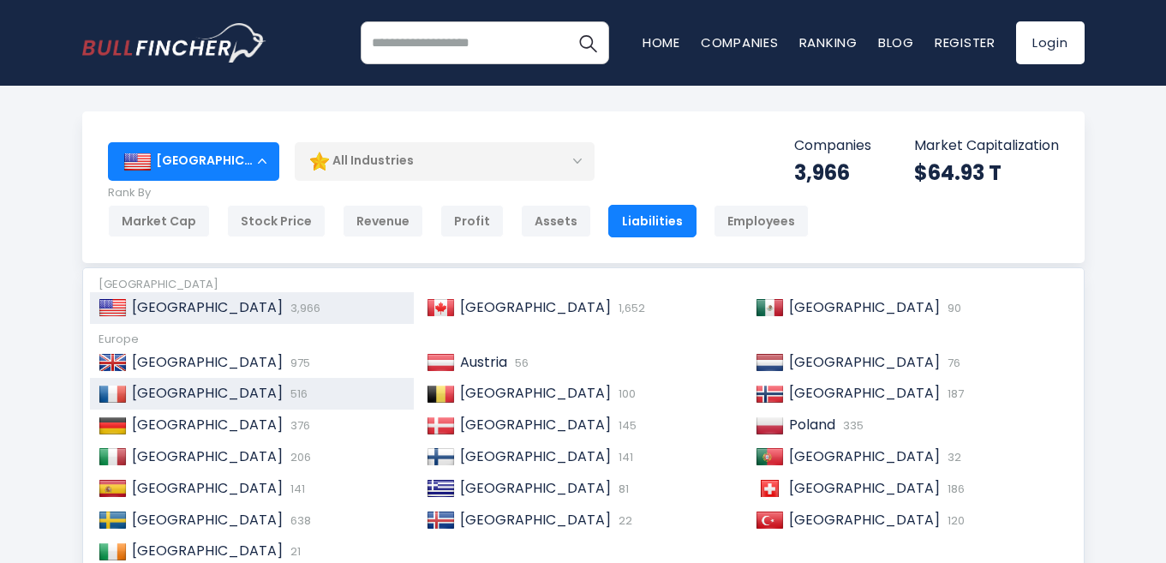
scroll to position [86, 0]
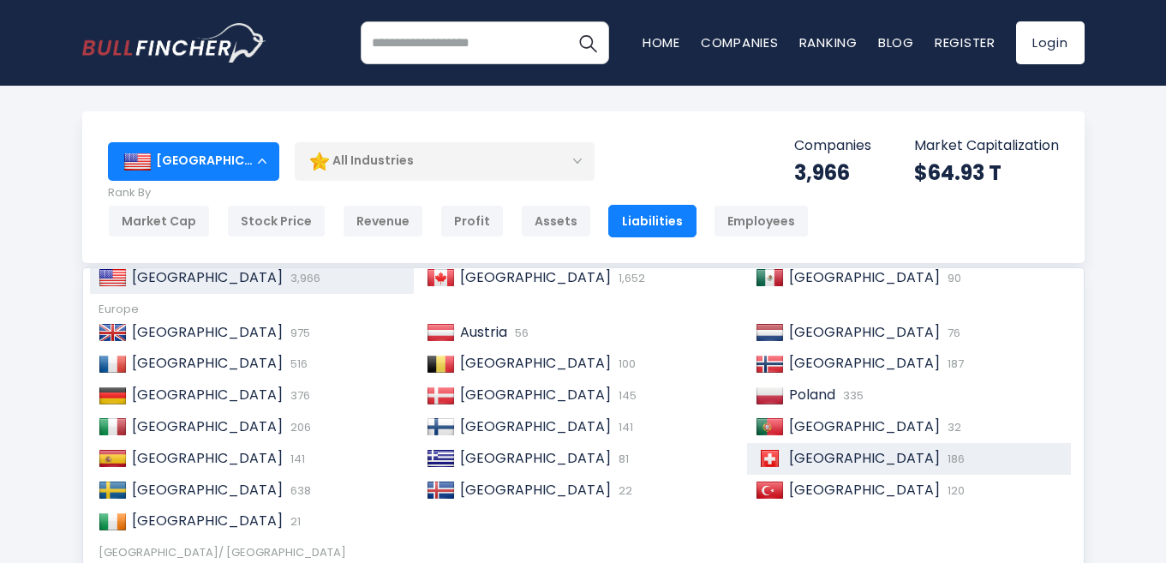
click at [802, 461] on span "[GEOGRAPHIC_DATA]" at bounding box center [864, 458] width 151 height 20
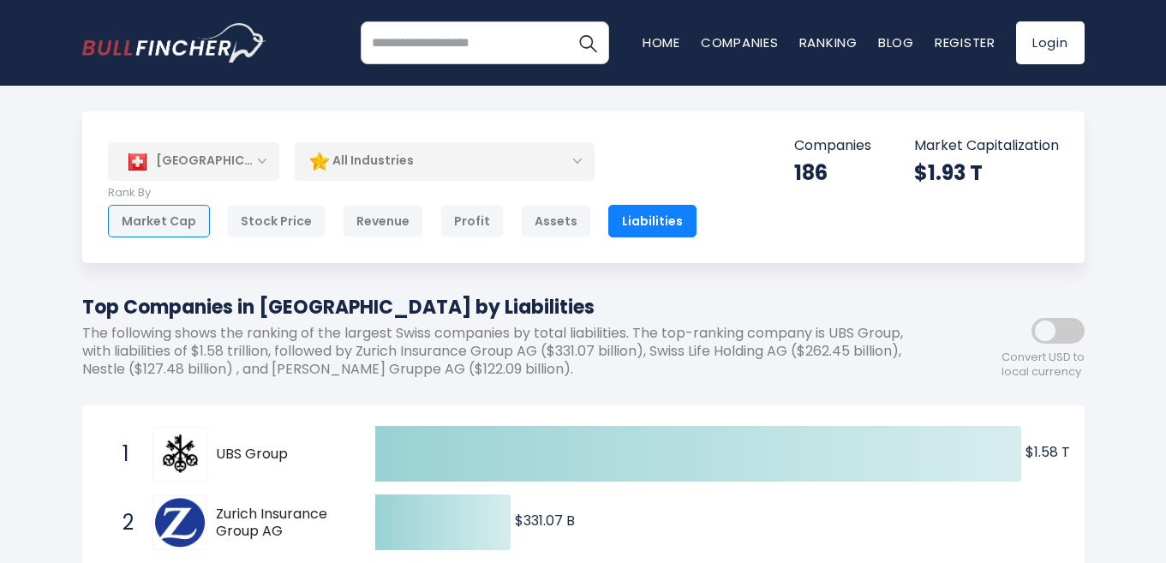
click at [184, 221] on div "Market Cap" at bounding box center [159, 221] width 102 height 33
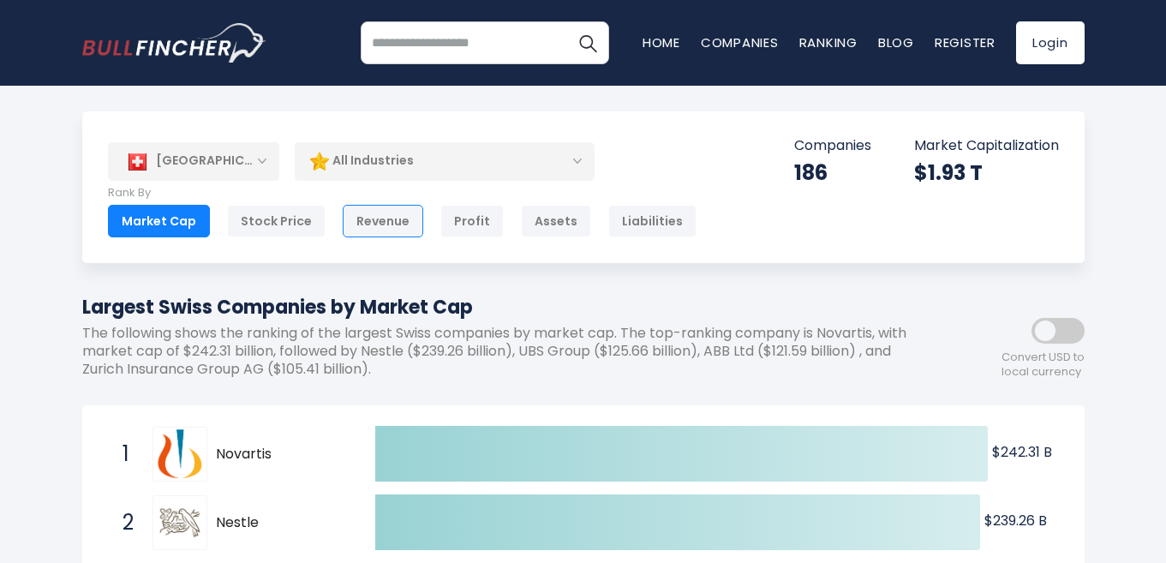
click at [386, 222] on div "Revenue" at bounding box center [383, 221] width 81 height 33
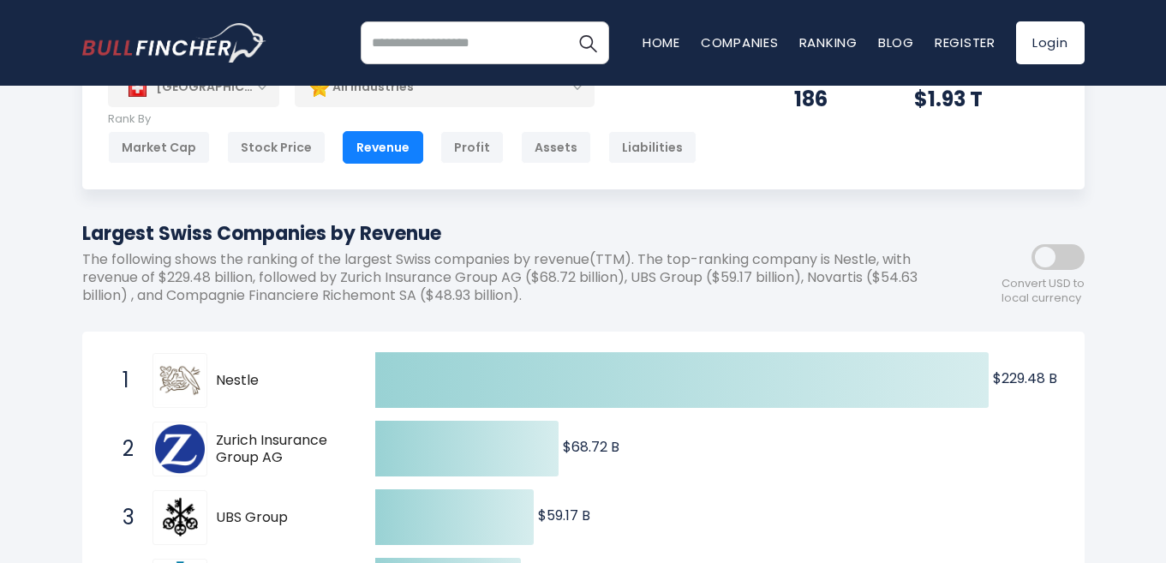
scroll to position [171, 0]
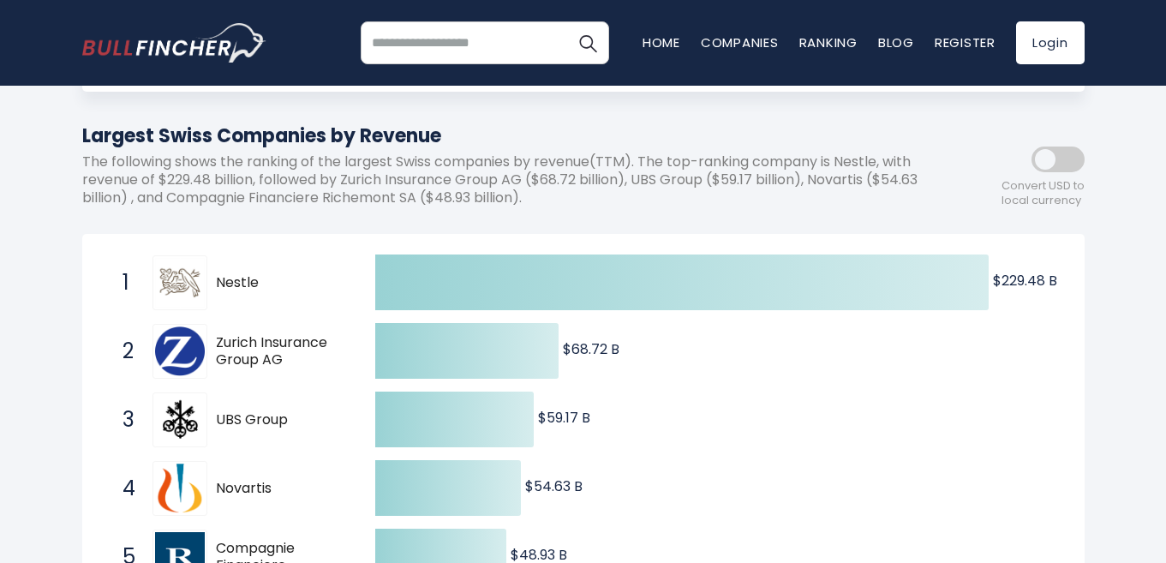
click at [637, 169] on p "The following shows the ranking of the largest Swiss companies by revenue(TTM).…" at bounding box center [506, 179] width 848 height 53
click at [1039, 159] on span at bounding box center [1058, 160] width 53 height 26
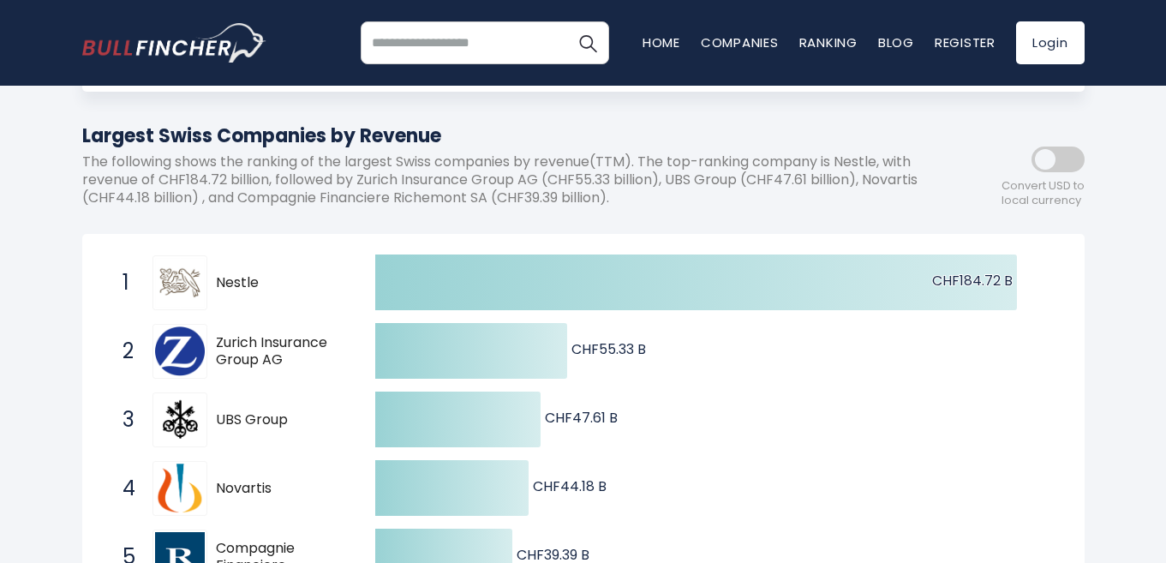
click at [1039, 159] on span at bounding box center [1058, 160] width 53 height 26
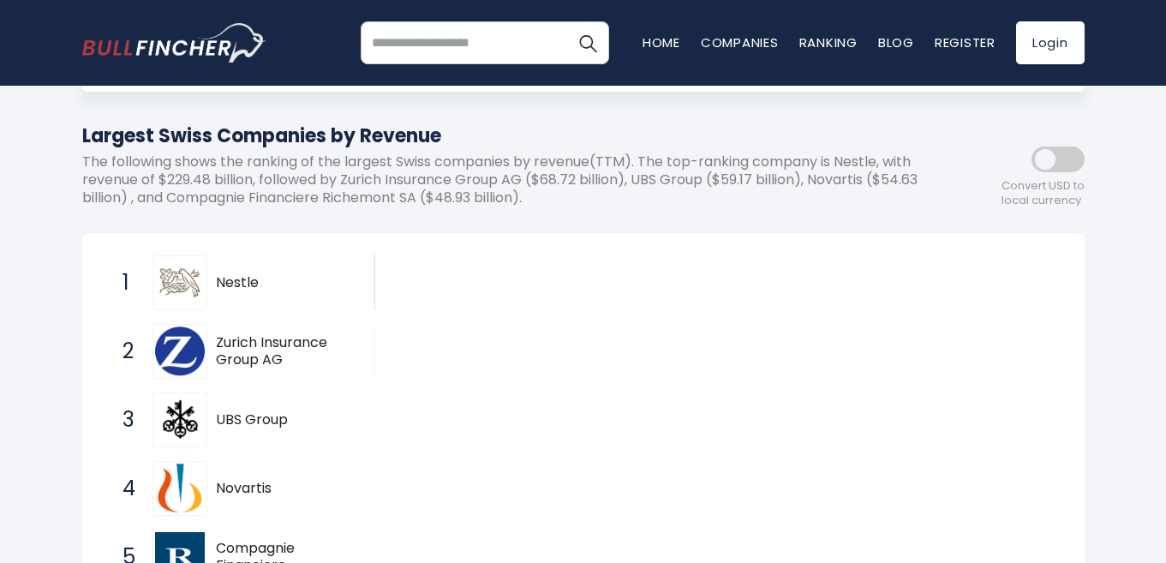
click at [1056, 159] on span at bounding box center [1058, 160] width 53 height 26
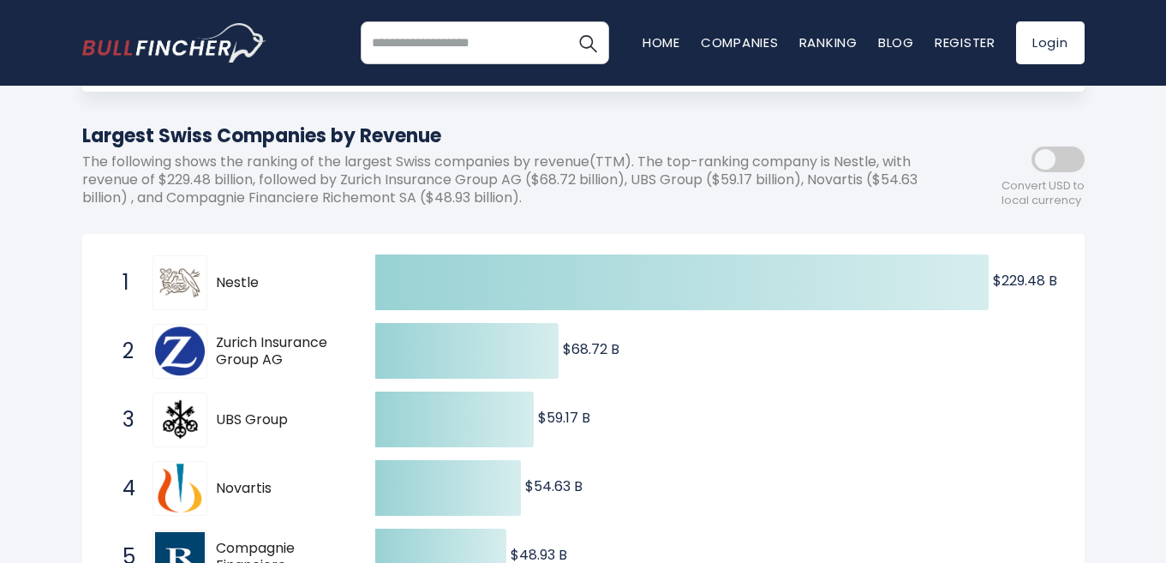
click at [1056, 159] on span at bounding box center [1058, 160] width 53 height 26
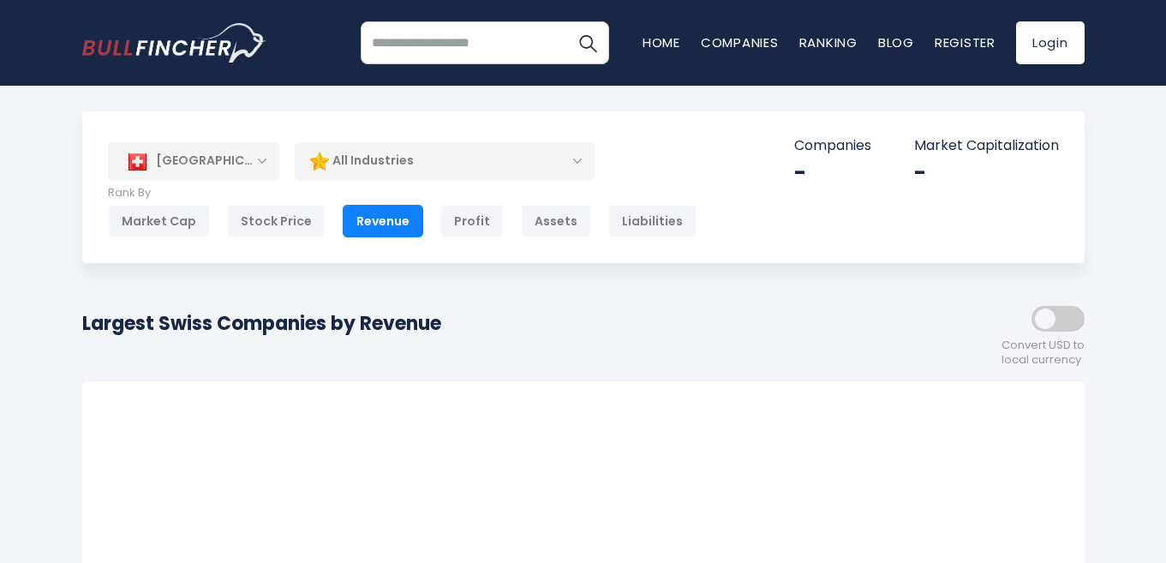
click at [179, 153] on div "[GEOGRAPHIC_DATA]" at bounding box center [193, 161] width 171 height 38
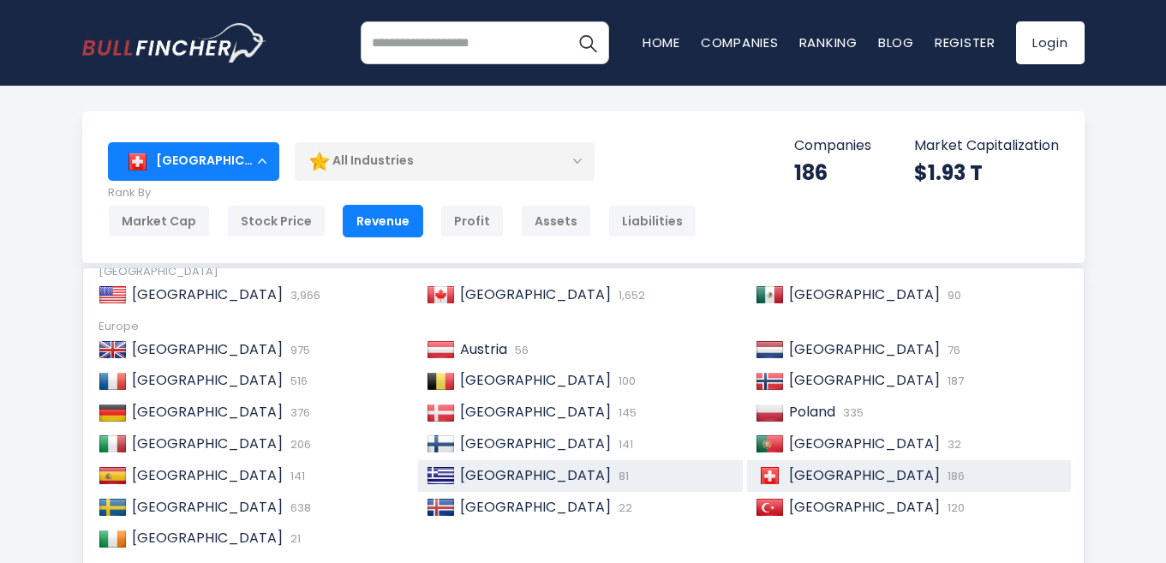
scroll to position [171, 0]
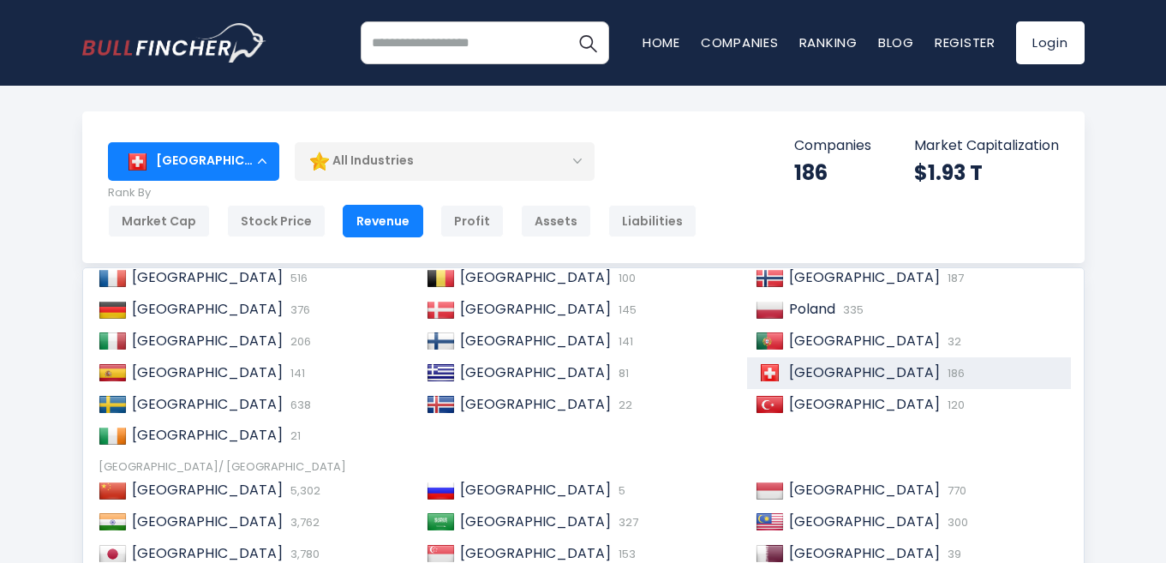
click at [811, 372] on span "[GEOGRAPHIC_DATA]" at bounding box center [864, 372] width 151 height 20
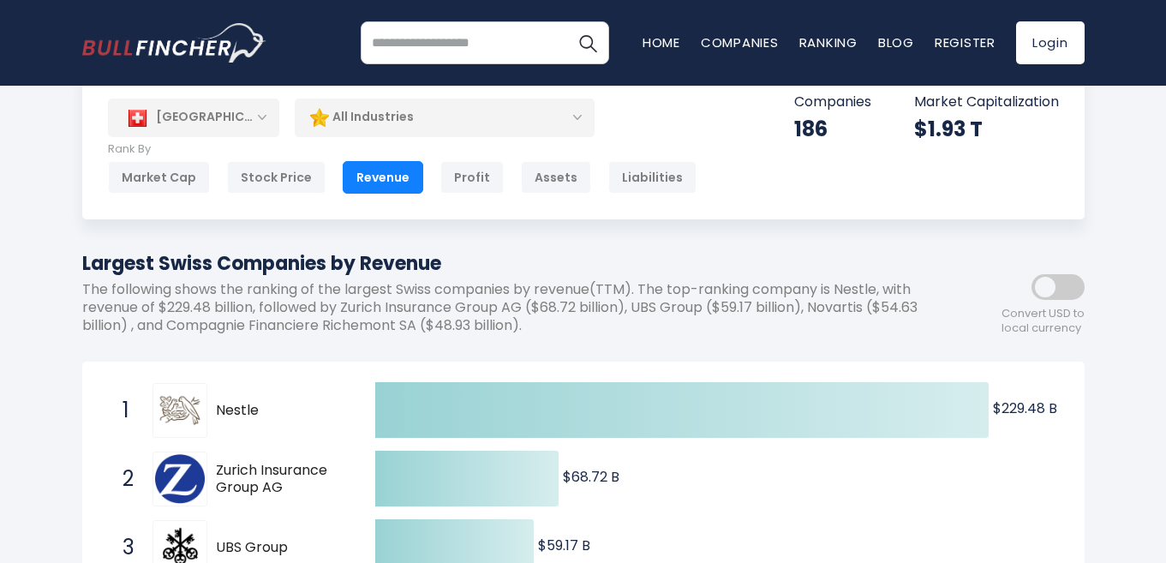
scroll to position [86, 0]
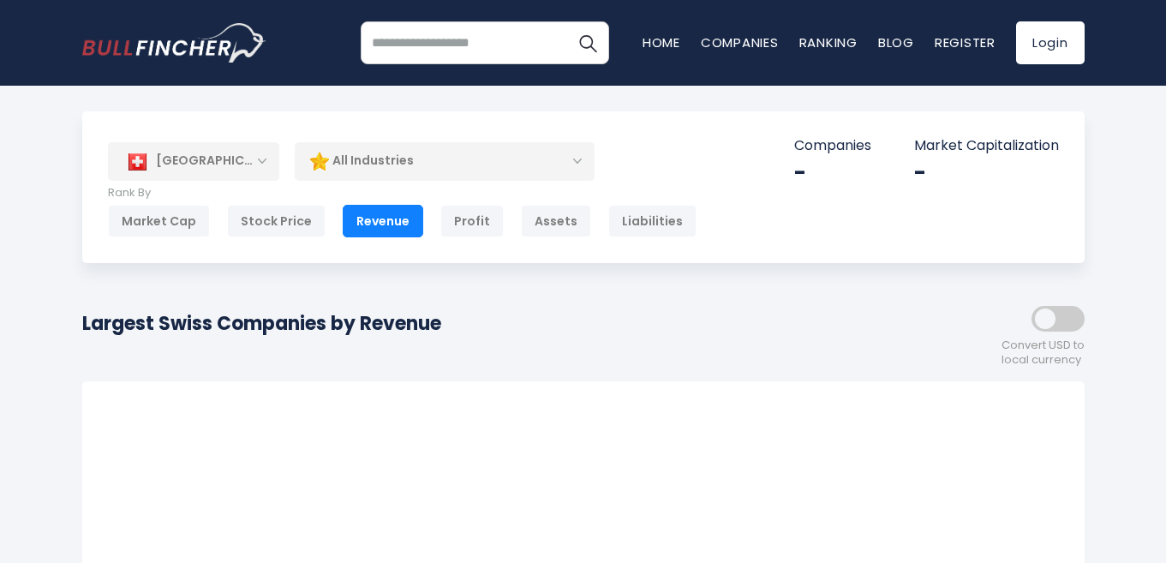
click at [1047, 320] on span at bounding box center [1058, 319] width 53 height 26
